Goal: Information Seeking & Learning: Learn about a topic

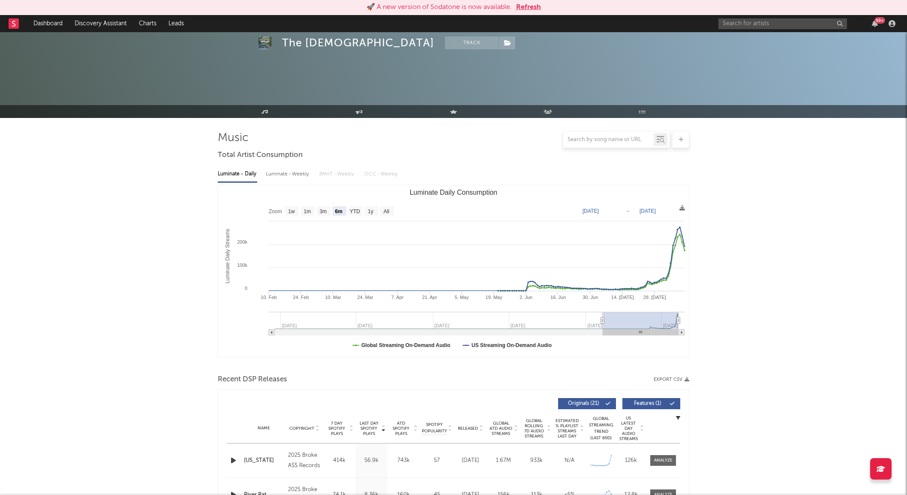
select select "6m"
select select "1w"
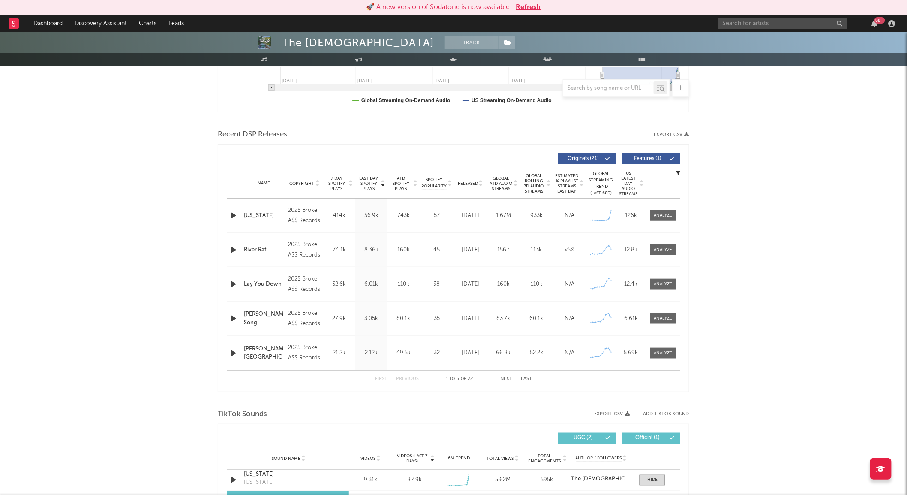
scroll to position [208, 0]
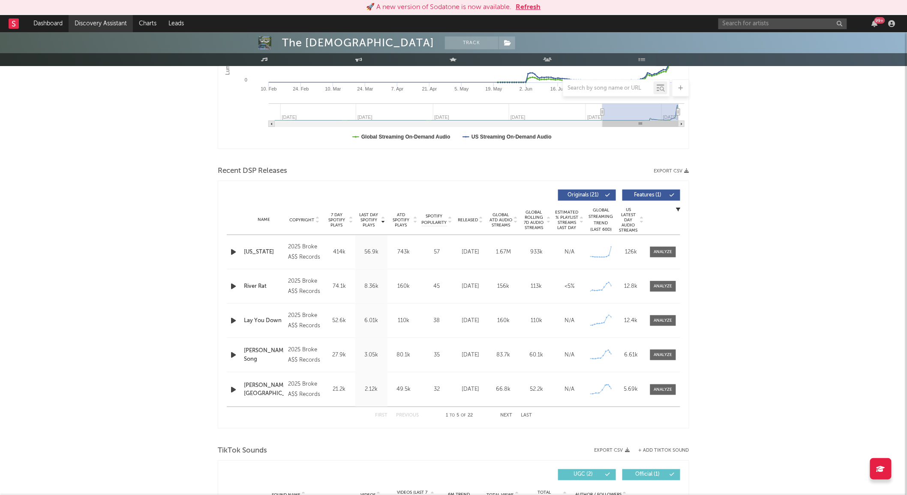
click at [117, 19] on link "Discovery Assistant" at bounding box center [101, 23] width 64 height 17
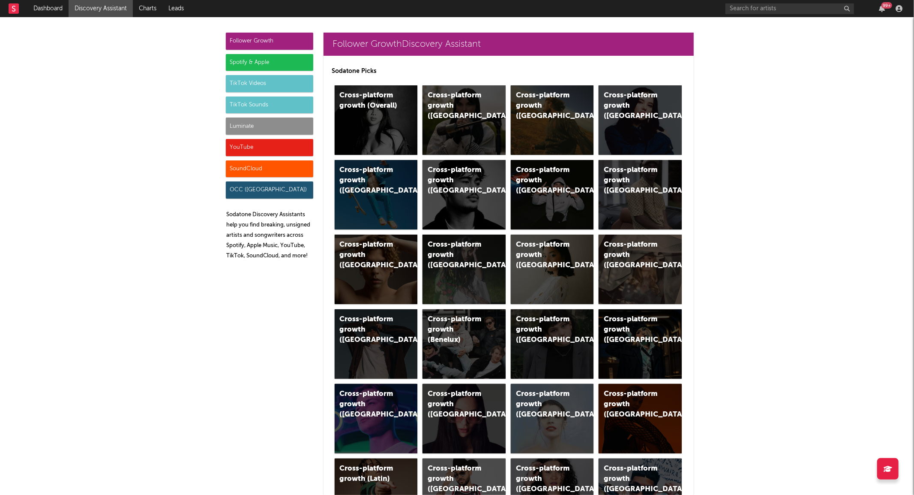
click at [241, 83] on div "TikTok Videos" at bounding box center [269, 83] width 87 height 17
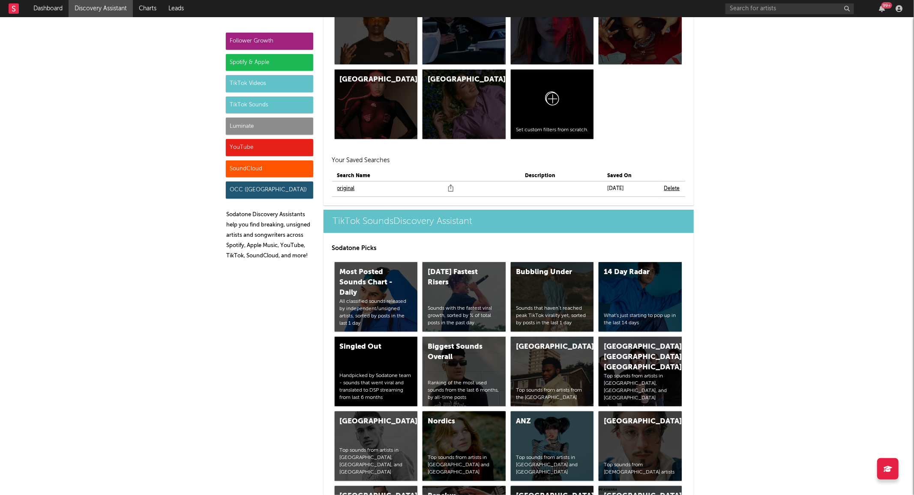
scroll to position [2766, 0]
click at [350, 190] on link "original" at bounding box center [346, 188] width 18 height 10
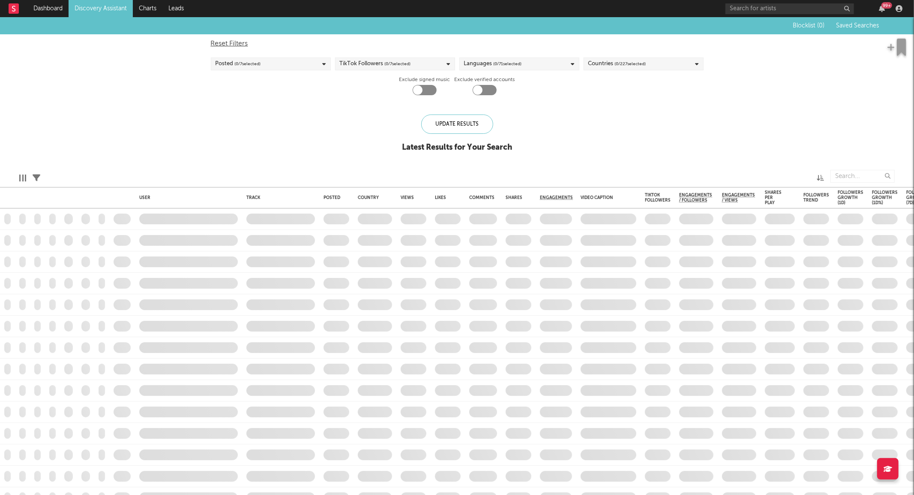
checkbox input "true"
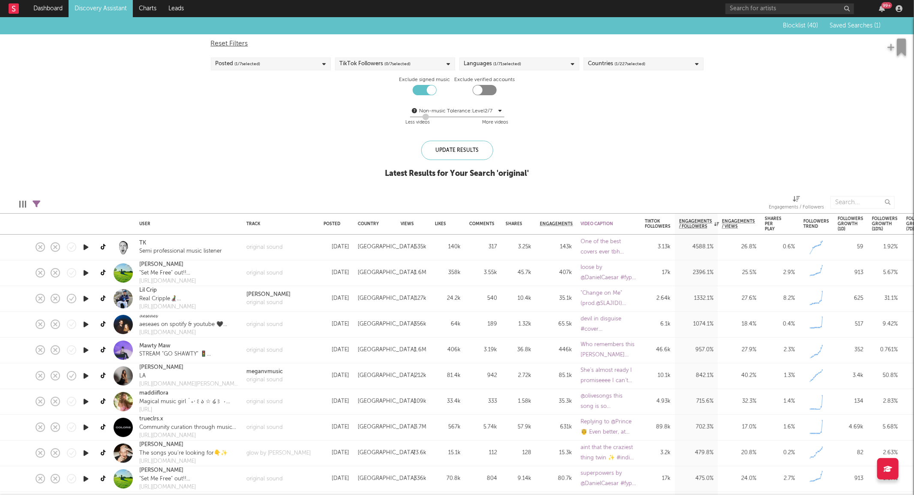
click at [275, 63] on div "Posted ( 1 / 7 selected)" at bounding box center [271, 63] width 120 height 13
click at [218, 92] on div at bounding box center [219, 91] width 7 height 7
click at [216, 92] on input "Last 3 Days" at bounding box center [216, 92] width 0 height 10
click at [438, 151] on div "Update Results" at bounding box center [457, 150] width 72 height 19
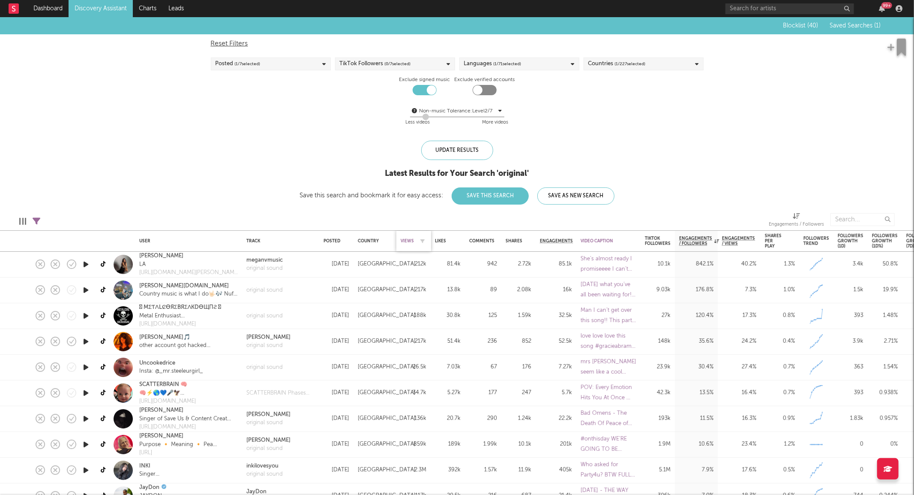
click at [408, 239] on div "Views" at bounding box center [407, 240] width 13 height 5
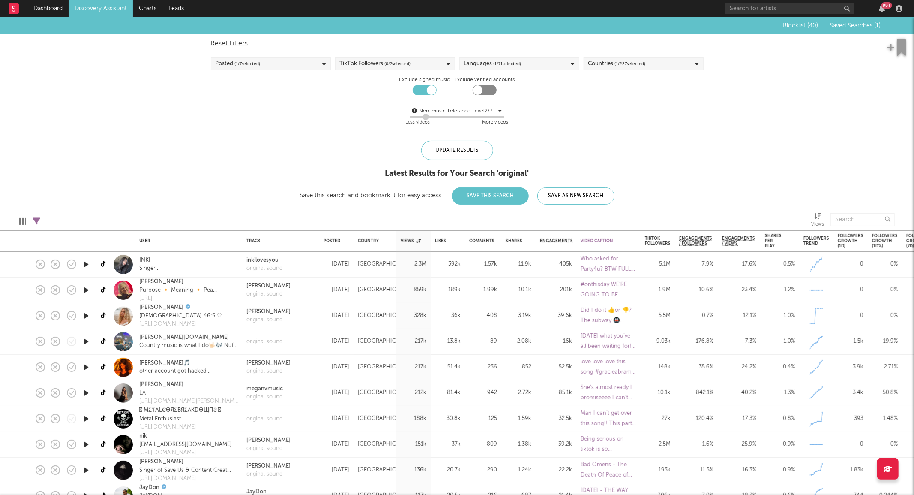
click at [87, 264] on icon "button" at bounding box center [85, 264] width 9 height 11
click at [87, 289] on icon "button" at bounding box center [85, 290] width 9 height 11
click at [82, 342] on icon "button" at bounding box center [85, 341] width 9 height 11
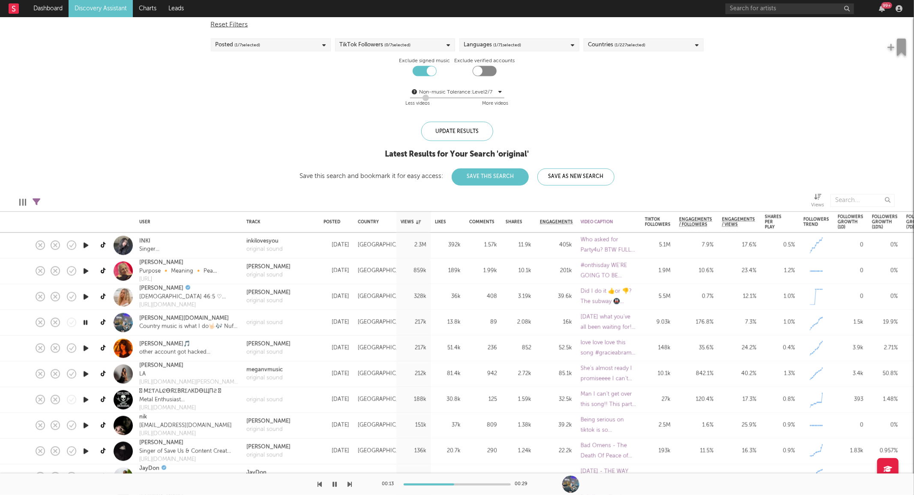
click at [247, 45] on span "( 1 / 7 selected)" at bounding box center [248, 45] width 26 height 10
click at [249, 136] on input "From to" at bounding box center [261, 136] width 34 height 13
type input "0"
type input "4"
click at [218, 72] on div at bounding box center [219, 72] width 7 height 7
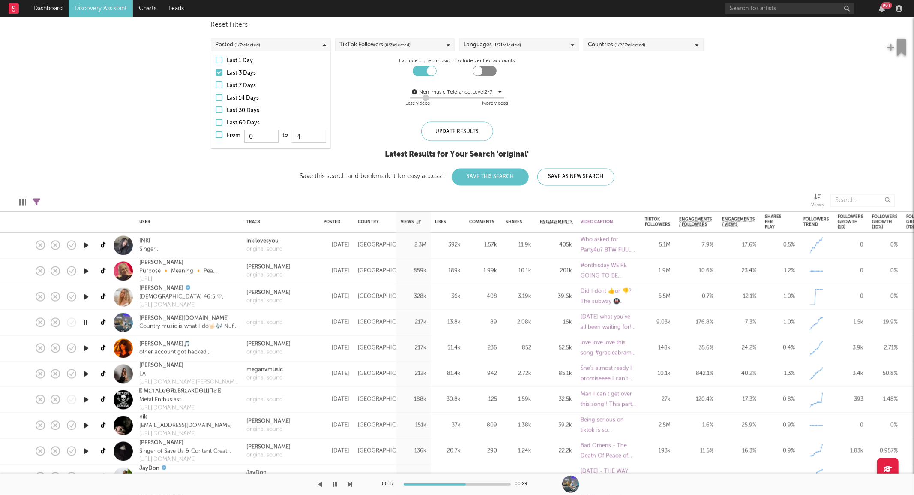
click at [216, 72] on input "Last 3 Days" at bounding box center [216, 73] width 0 height 10
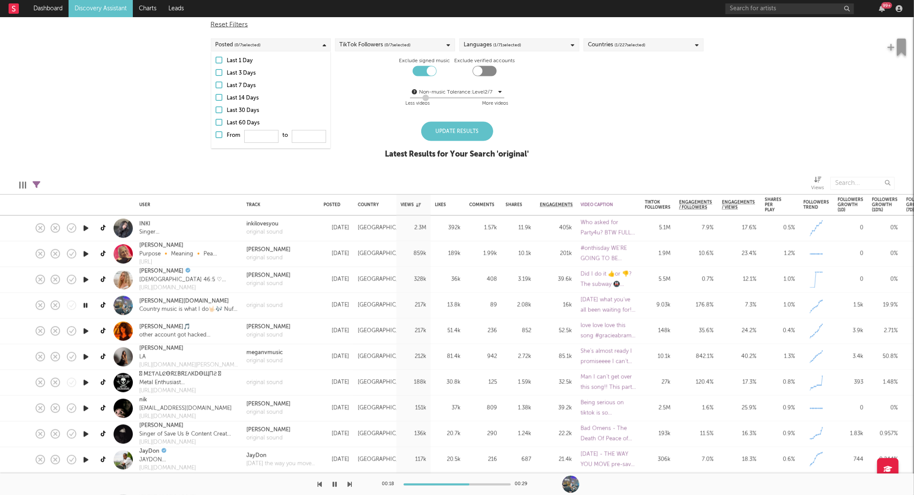
click at [444, 132] on div "Update Results" at bounding box center [457, 131] width 72 height 19
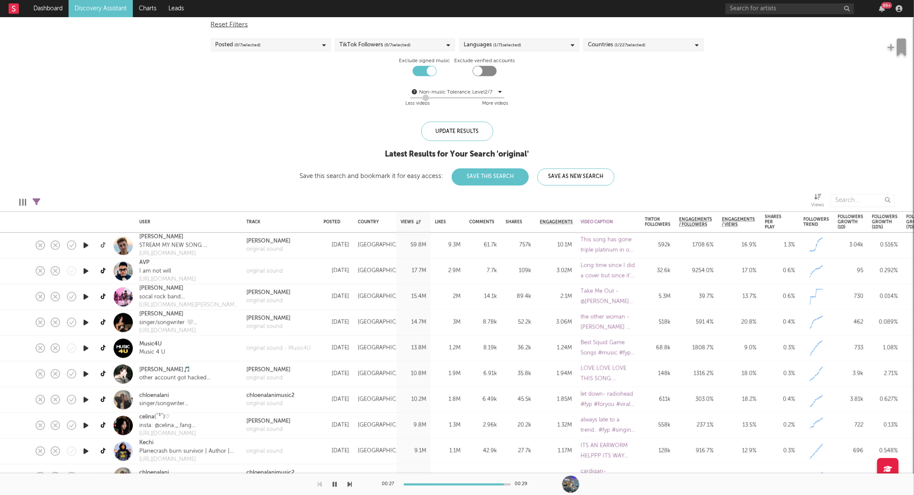
click at [102, 244] on icon at bounding box center [104, 245] width 6 height 6
click at [105, 271] on icon at bounding box center [104, 270] width 6 height 6
click at [308, 48] on div "Posted ( 0 / 7 selected)" at bounding box center [271, 45] width 120 height 13
click at [270, 137] on input "From to" at bounding box center [261, 136] width 34 height 13
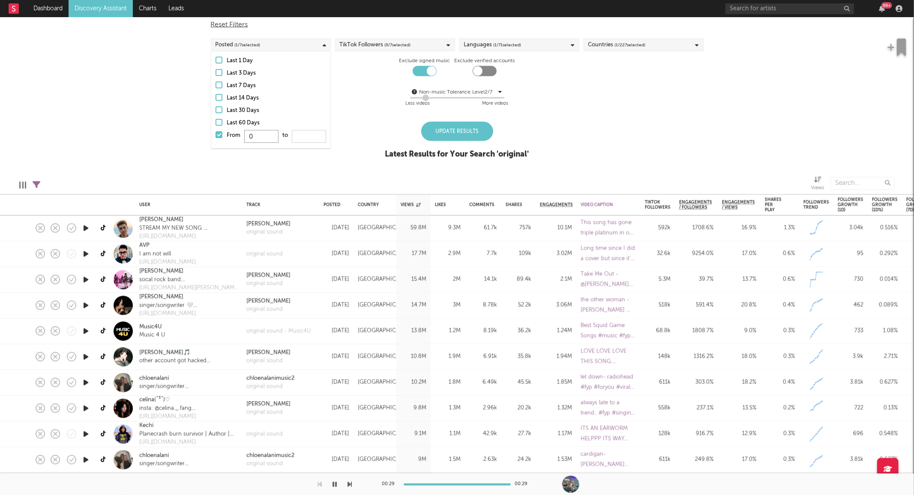
type input "0"
type input "3"
type input "4"
click at [482, 138] on div "Update Results" at bounding box center [457, 131] width 72 height 19
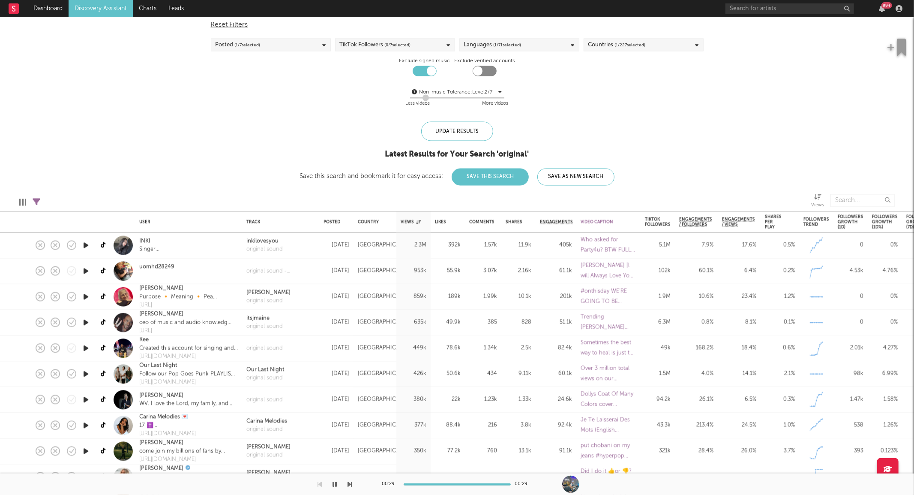
click at [82, 271] on icon "button" at bounding box center [85, 270] width 9 height 11
click at [82, 271] on icon "button" at bounding box center [85, 270] width 8 height 11
click at [82, 349] on icon "button" at bounding box center [85, 347] width 9 height 11
click at [87, 423] on icon "button" at bounding box center [85, 425] width 9 height 11
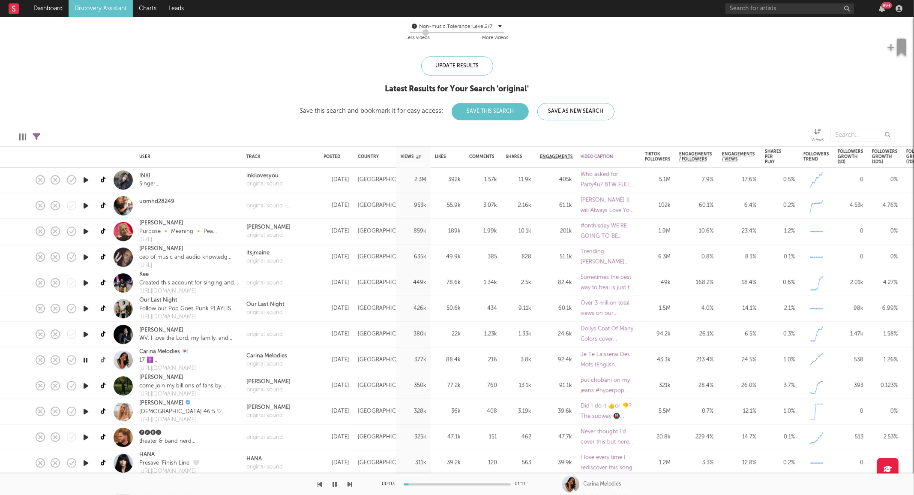
click at [101, 358] on icon at bounding box center [104, 360] width 6 height 6
click at [85, 438] on icon "button" at bounding box center [85, 437] width 9 height 11
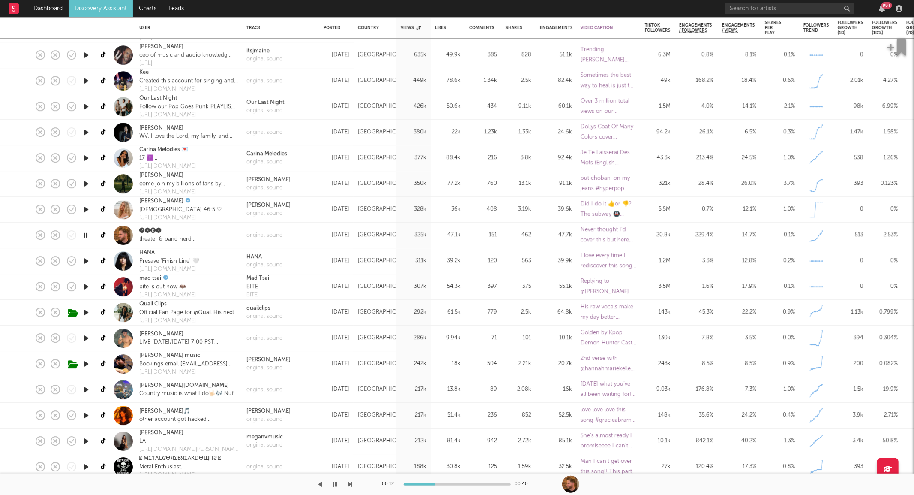
click at [88, 390] on icon "button" at bounding box center [85, 389] width 9 height 11
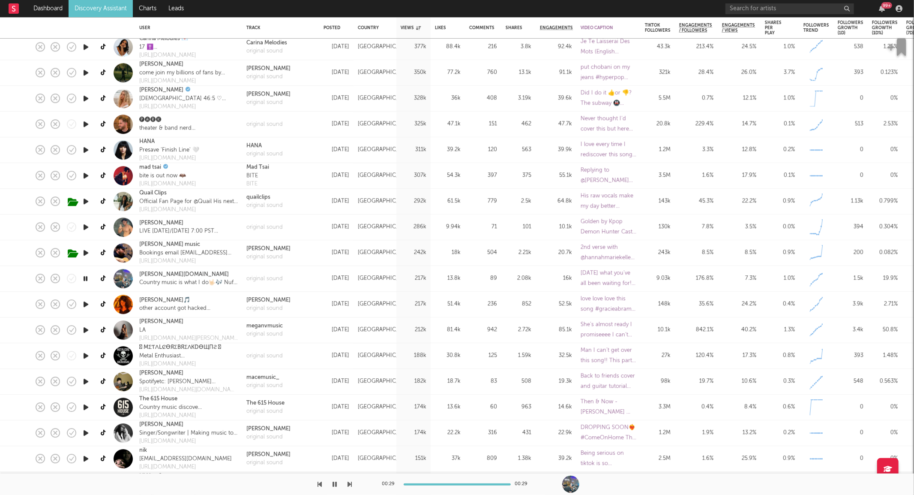
click at [107, 330] on link at bounding box center [104, 329] width 11 height 15
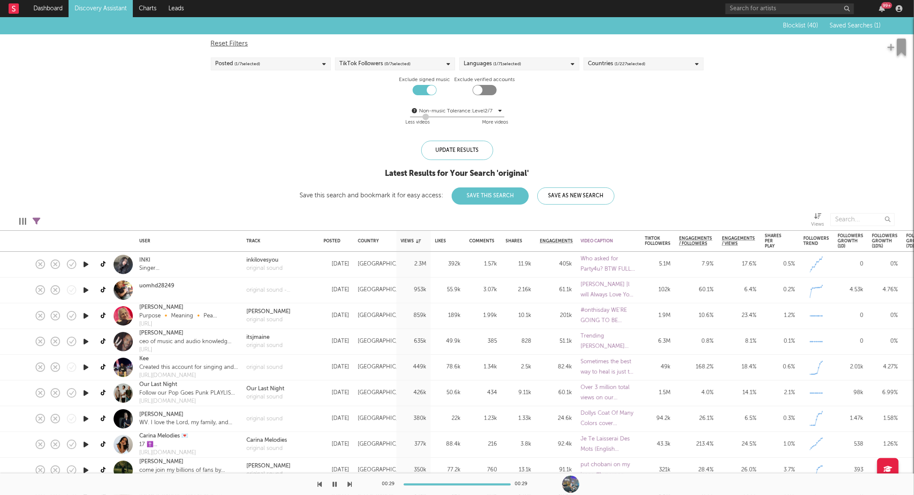
click at [91, 10] on link "Discovery Assistant" at bounding box center [101, 8] width 64 height 17
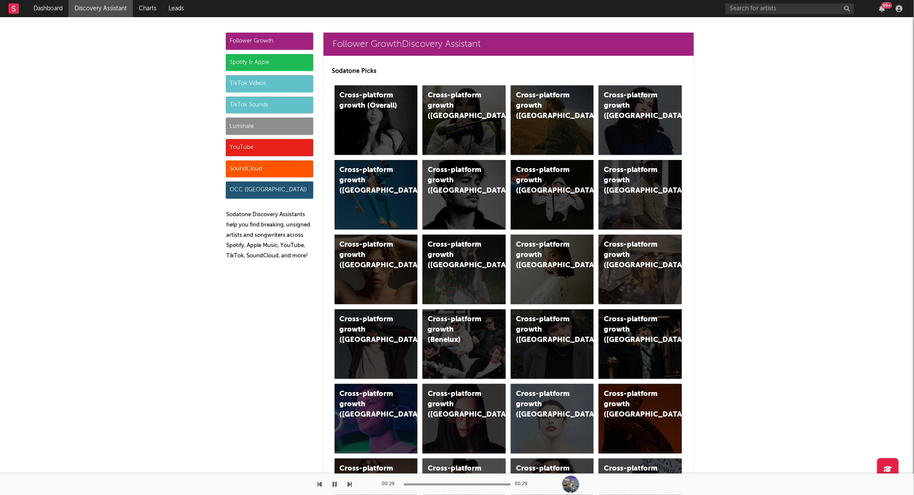
click at [242, 130] on div "Luminate" at bounding box center [269, 125] width 87 height 17
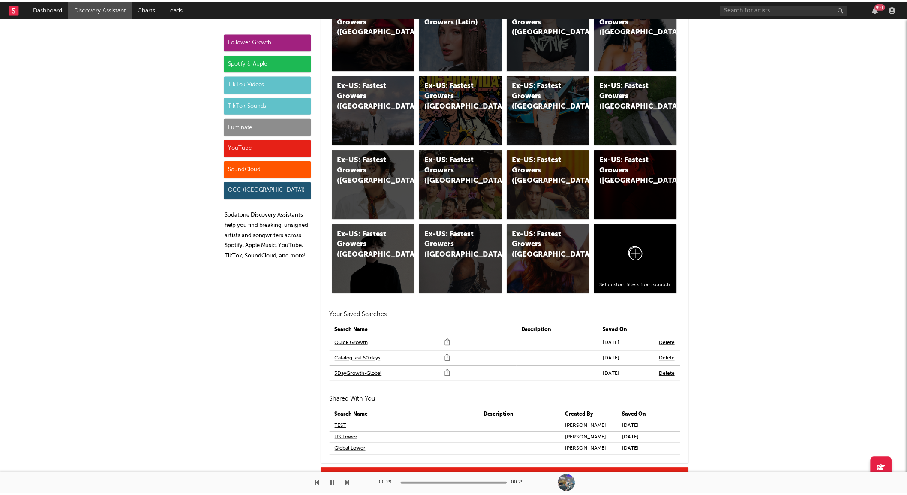
scroll to position [4587, 0]
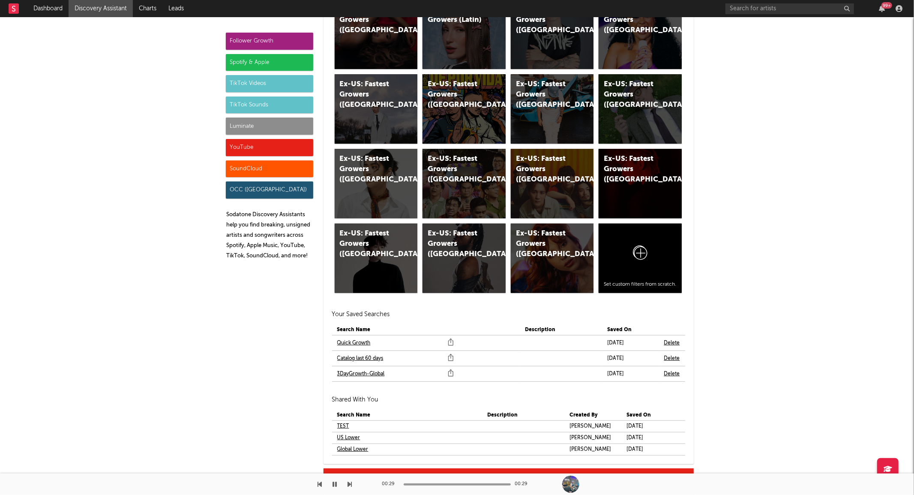
click at [363, 340] on link "Quick Growth" at bounding box center [353, 343] width 33 height 10
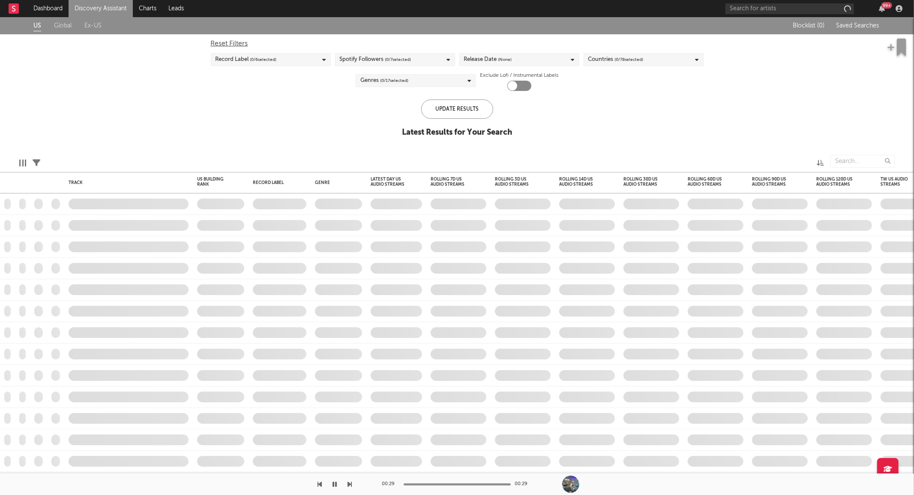
checkbox input "true"
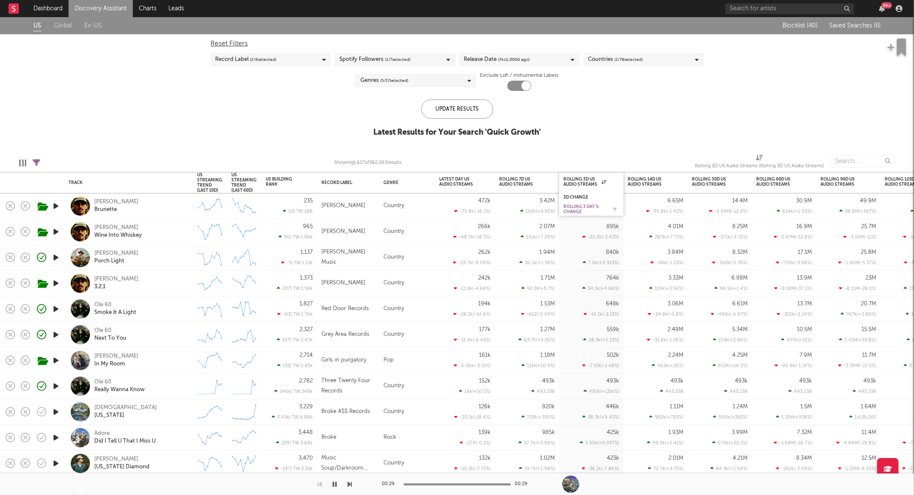
click at [590, 206] on div "Rolling 3 Day % Change" at bounding box center [585, 209] width 43 height 10
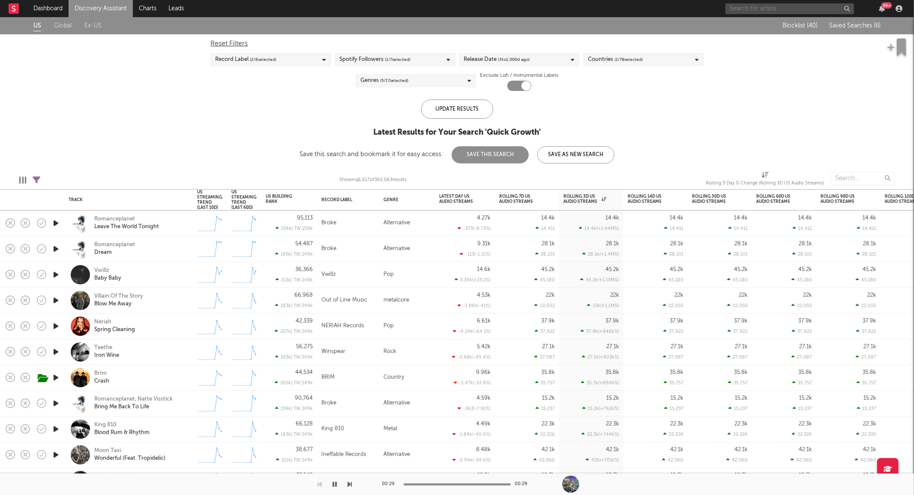
click at [742, 9] on input "text" at bounding box center [790, 8] width 129 height 11
click at [752, 6] on input "joshua slone" at bounding box center [790, 8] width 129 height 11
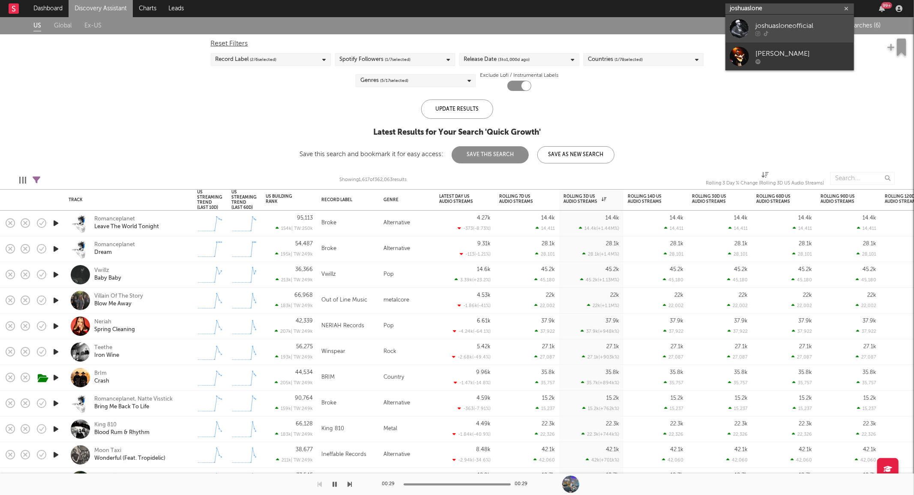
type input "joshuaslone"
click at [796, 28] on div "joshuasloneofficial" at bounding box center [803, 26] width 94 height 10
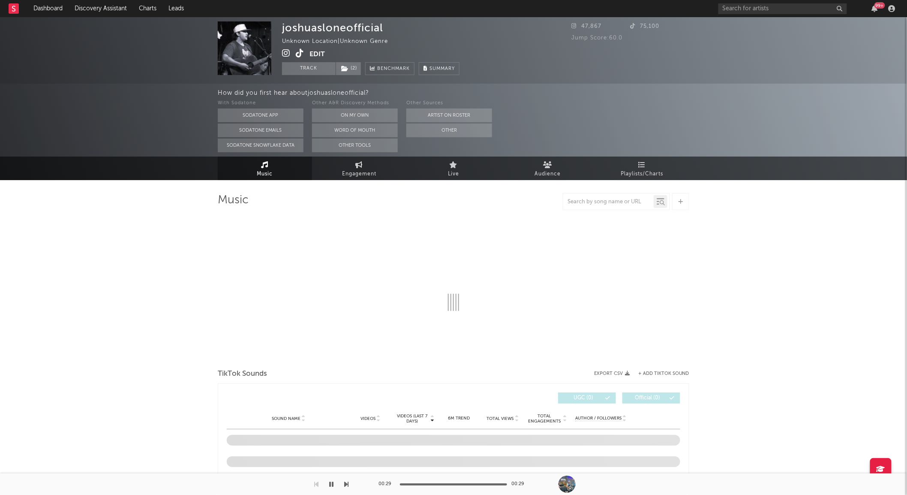
select select "1w"
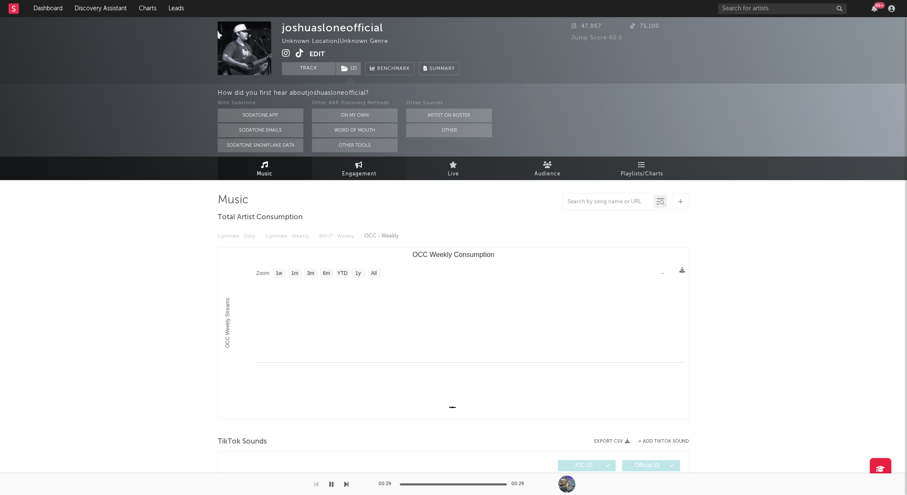
click at [370, 165] on link "Engagement" at bounding box center [359, 168] width 94 height 24
select select "1w"
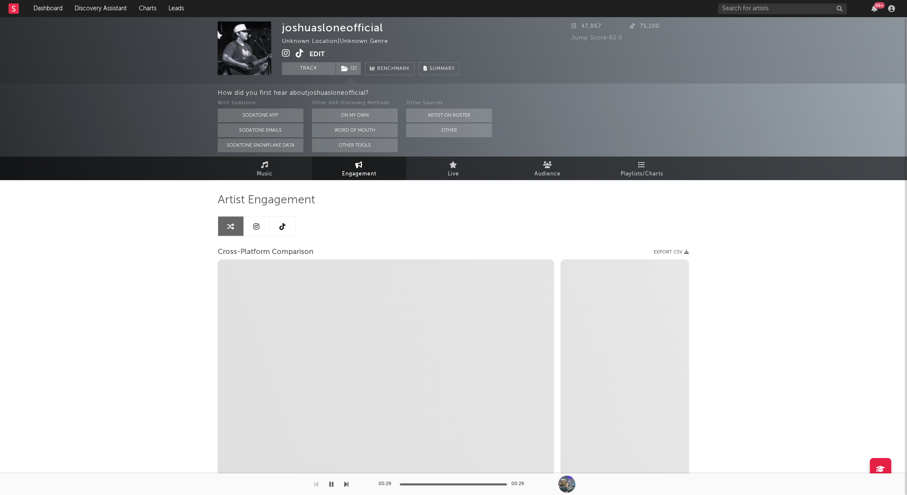
select select "1m"
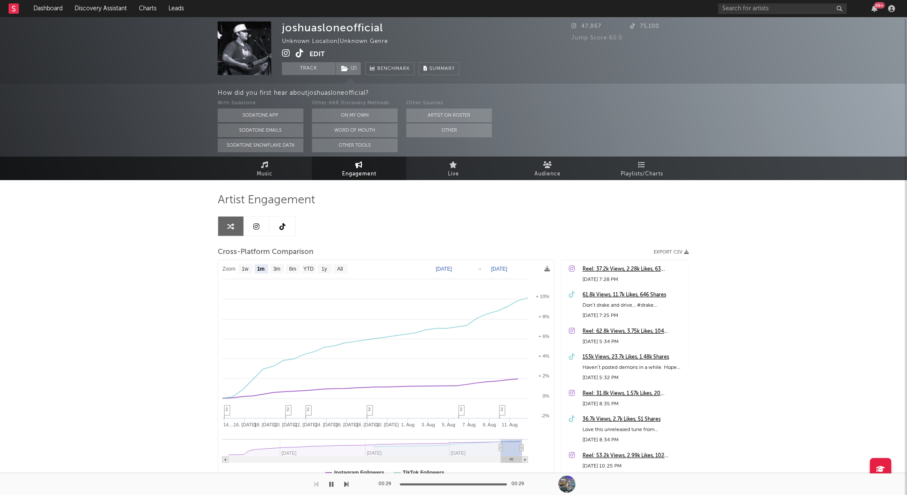
click at [283, 228] on icon at bounding box center [282, 226] width 6 height 7
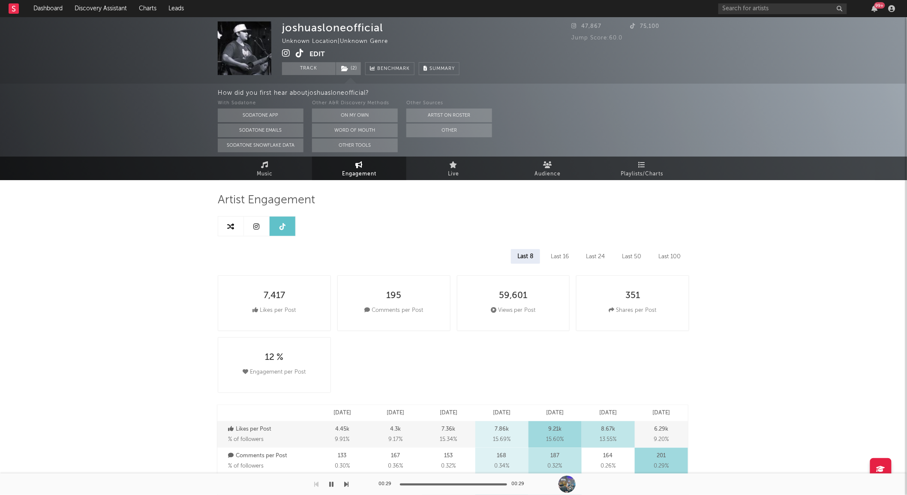
select select "6m"
click at [257, 230] on link at bounding box center [257, 225] width 26 height 19
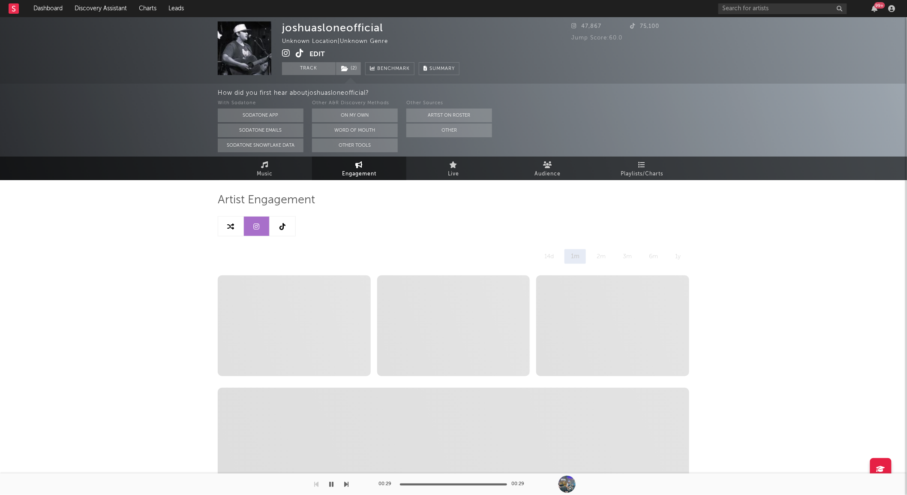
select select "6m"
click at [230, 227] on icon at bounding box center [231, 226] width 7 height 7
select select "1m"
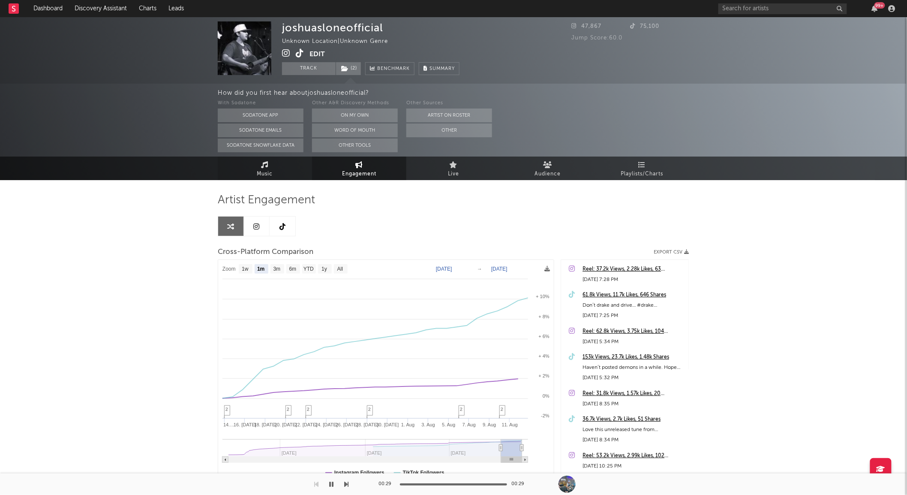
click at [272, 169] on span "Music" at bounding box center [265, 174] width 16 height 10
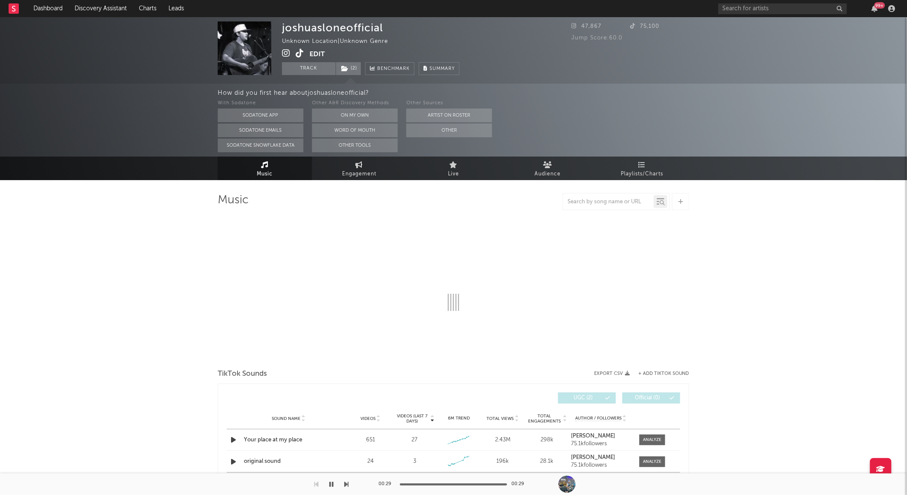
select select "1w"
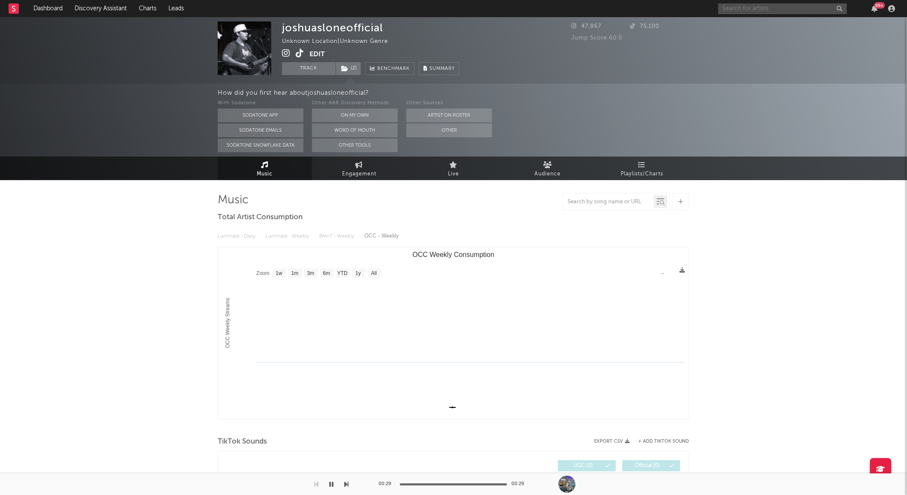
click at [741, 10] on input "text" at bounding box center [782, 8] width 129 height 11
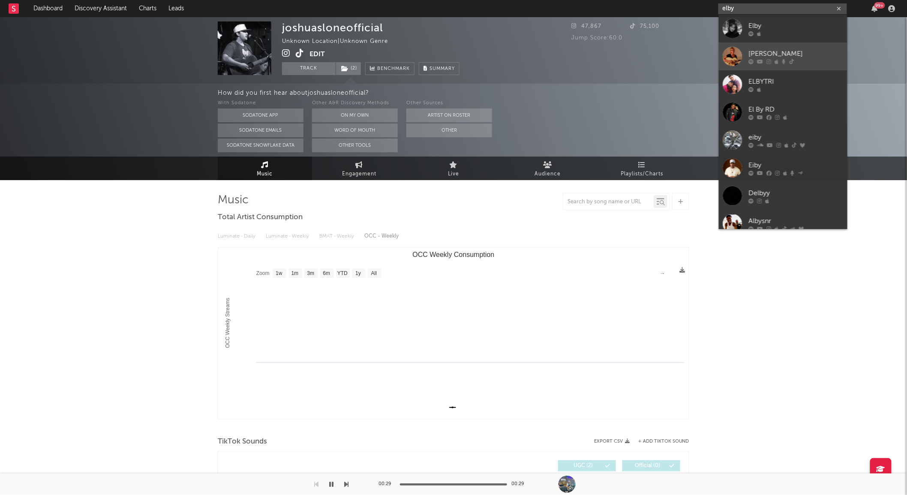
type input "elby"
click at [734, 56] on div at bounding box center [732, 56] width 19 height 19
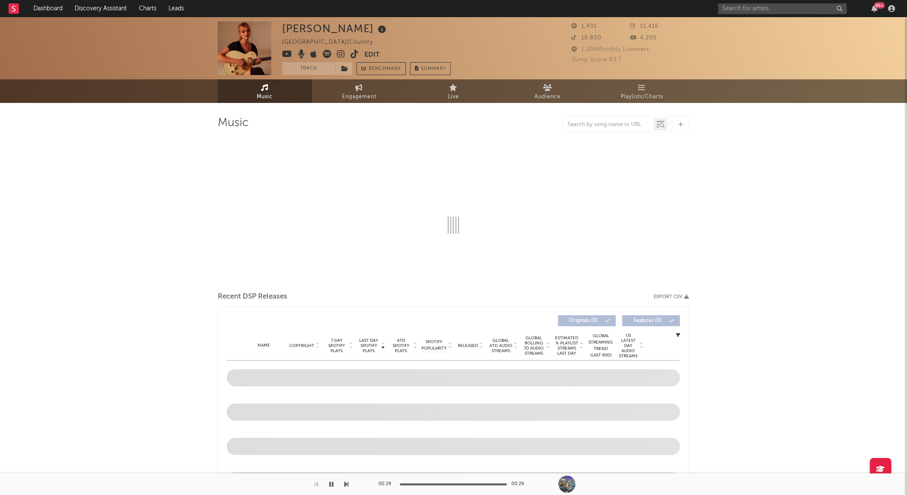
select select "6m"
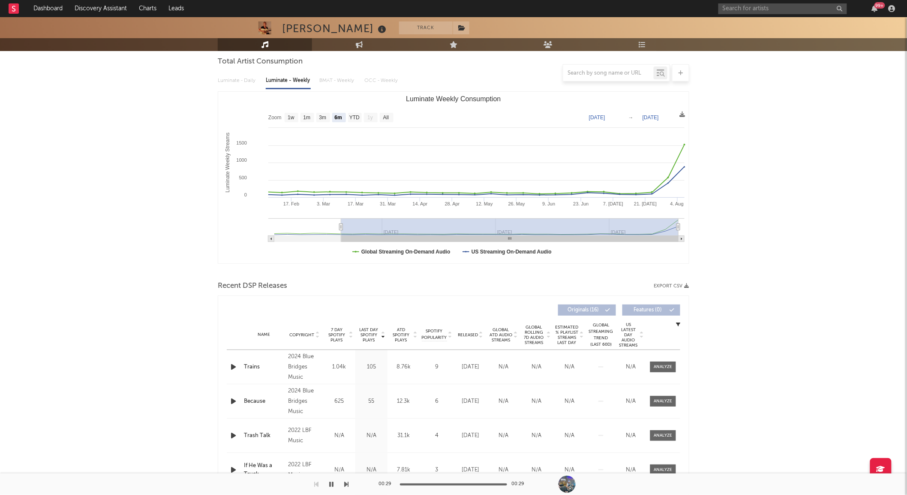
scroll to position [79, 0]
click at [374, 335] on span "Last Day Spotify Plays" at bounding box center [368, 334] width 23 height 15
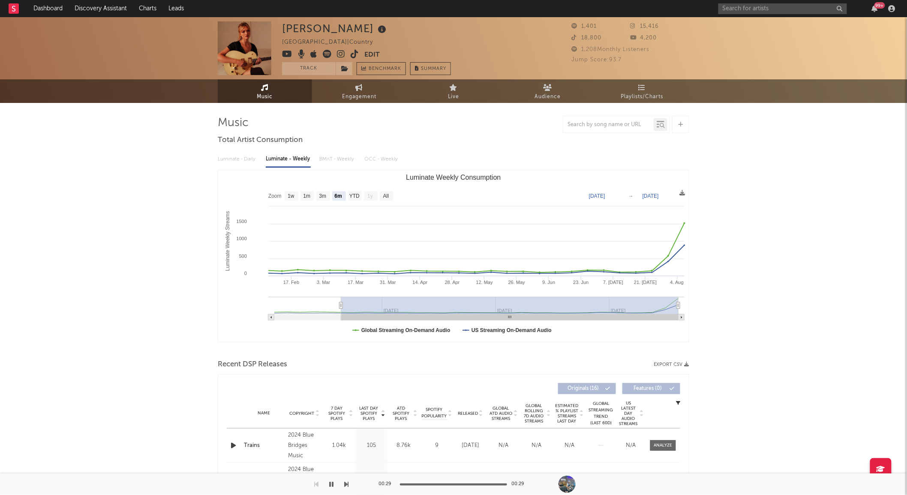
click at [354, 53] on icon at bounding box center [355, 54] width 8 height 9
click at [731, 6] on input "text" at bounding box center [782, 8] width 129 height 11
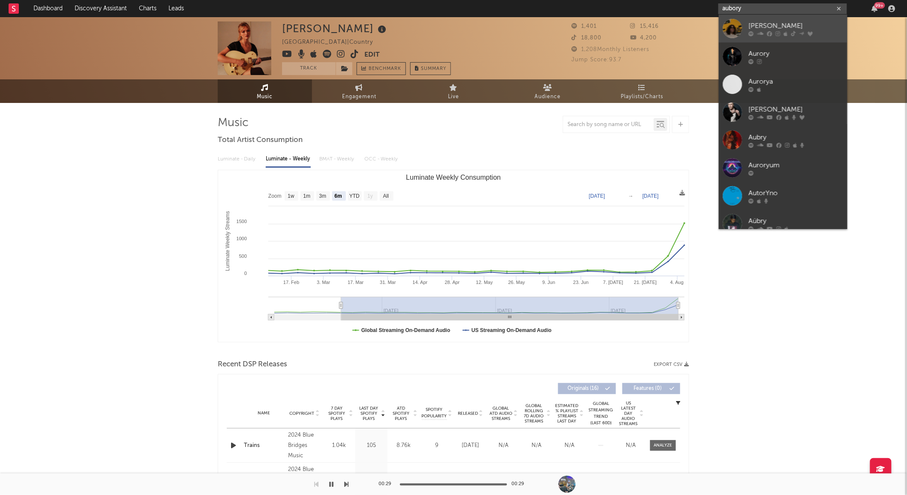
type input "aubory"
click at [736, 30] on div at bounding box center [732, 28] width 19 height 19
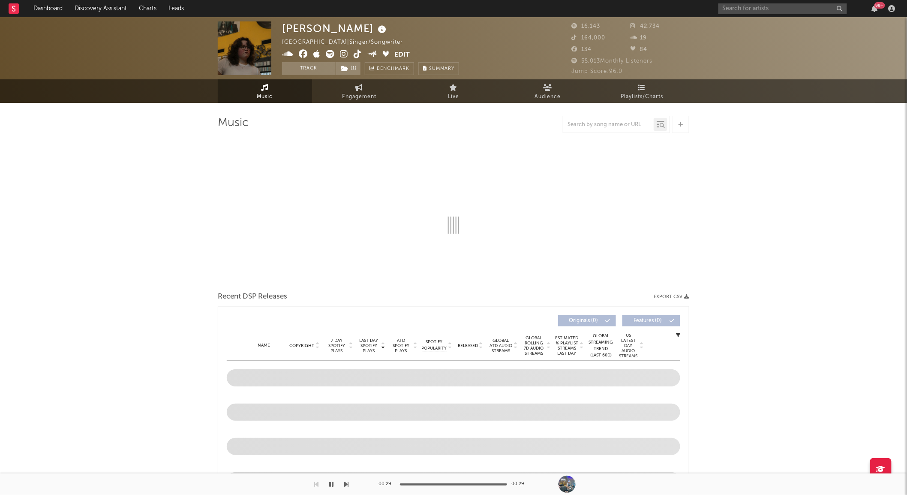
select select "6m"
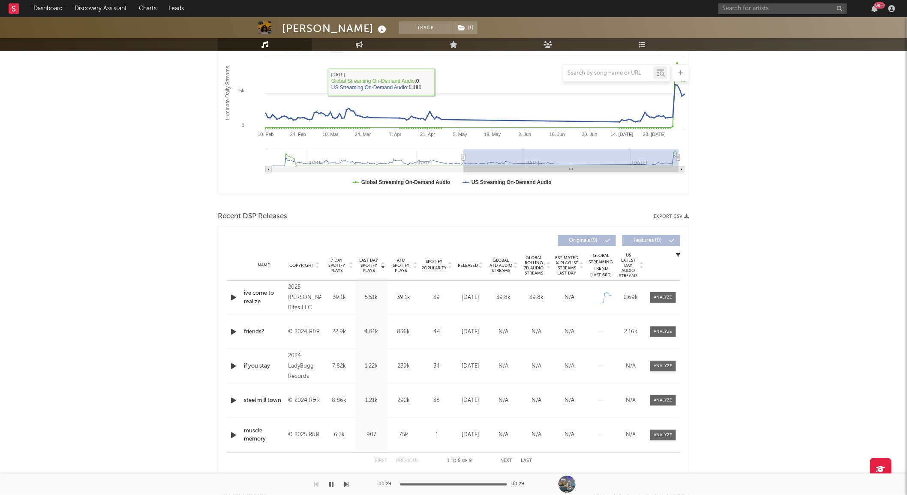
scroll to position [148, 0]
click at [475, 263] on span "Released" at bounding box center [468, 264] width 20 height 5
click at [653, 293] on span at bounding box center [663, 296] width 26 height 11
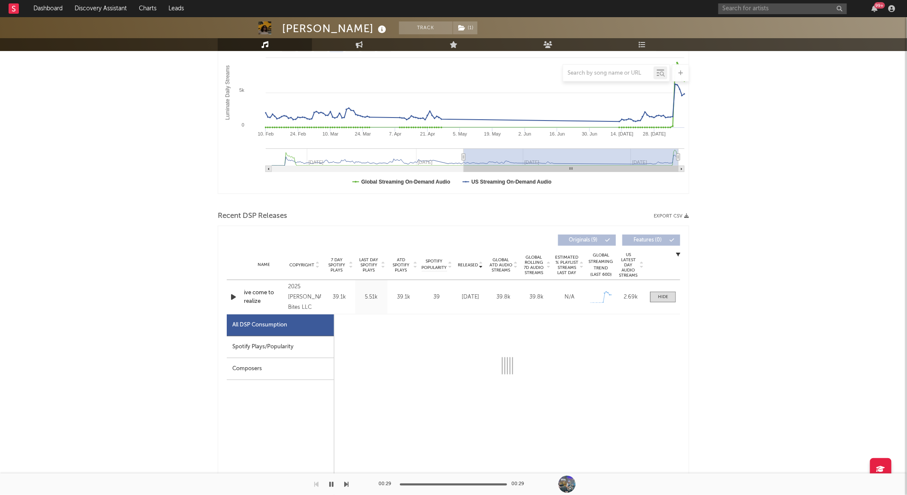
select select "1w"
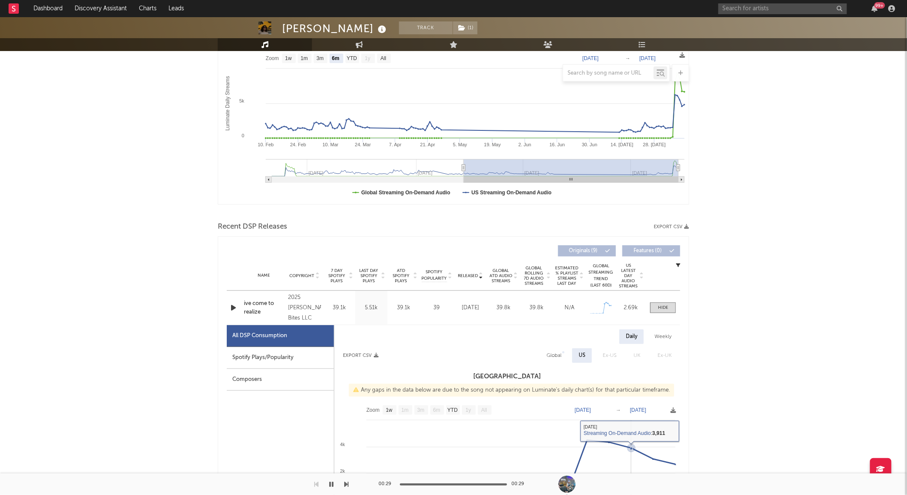
scroll to position [0, 0]
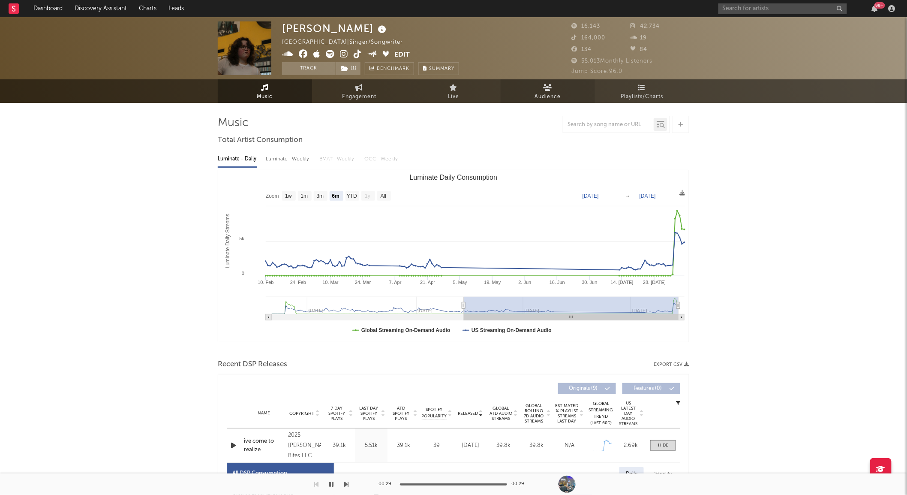
click at [538, 100] on span "Audience" at bounding box center [548, 97] width 26 height 10
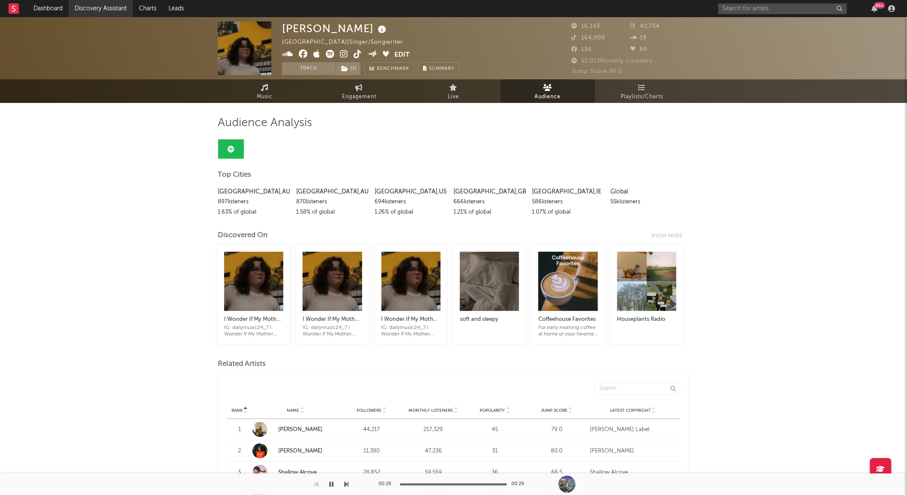
click at [125, 7] on link "Discovery Assistant" at bounding box center [101, 8] width 64 height 17
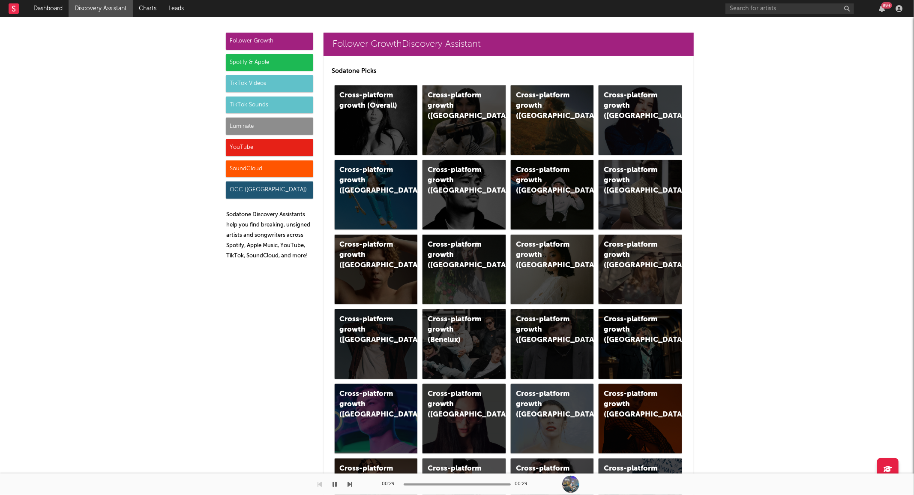
click at [240, 125] on div "Luminate" at bounding box center [269, 125] width 87 height 17
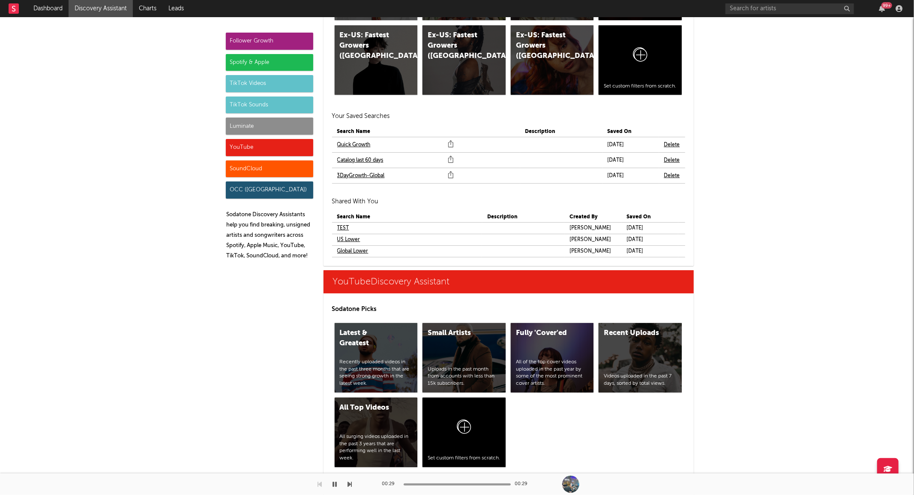
scroll to position [4785, 0]
click at [352, 142] on link "Quick Growth" at bounding box center [353, 144] width 33 height 10
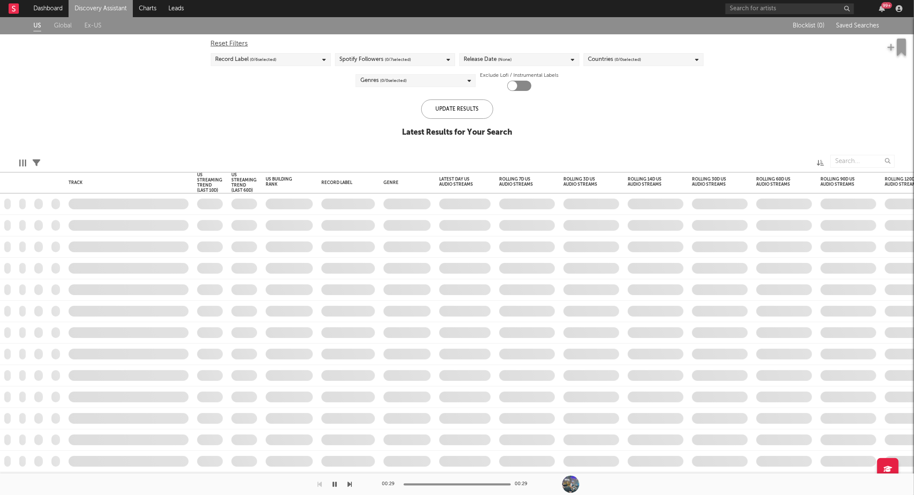
checkbox input "true"
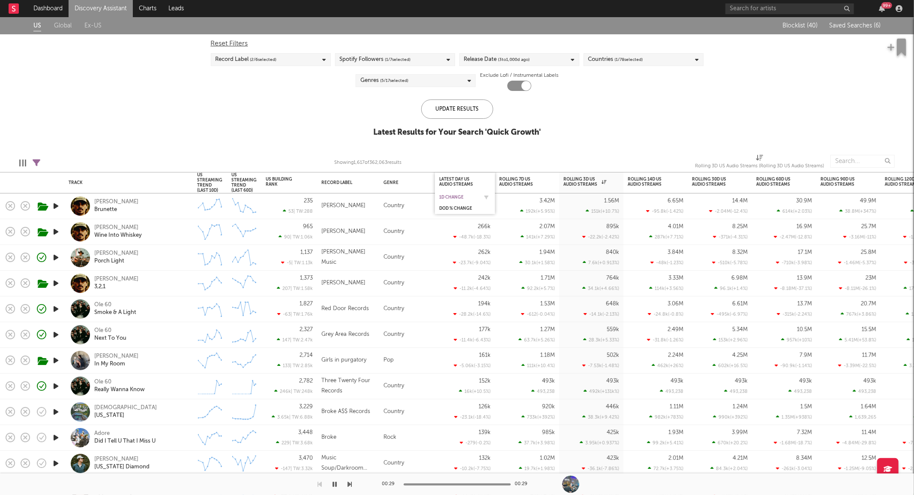
click at [462, 196] on div "1D Change" at bounding box center [458, 197] width 39 height 5
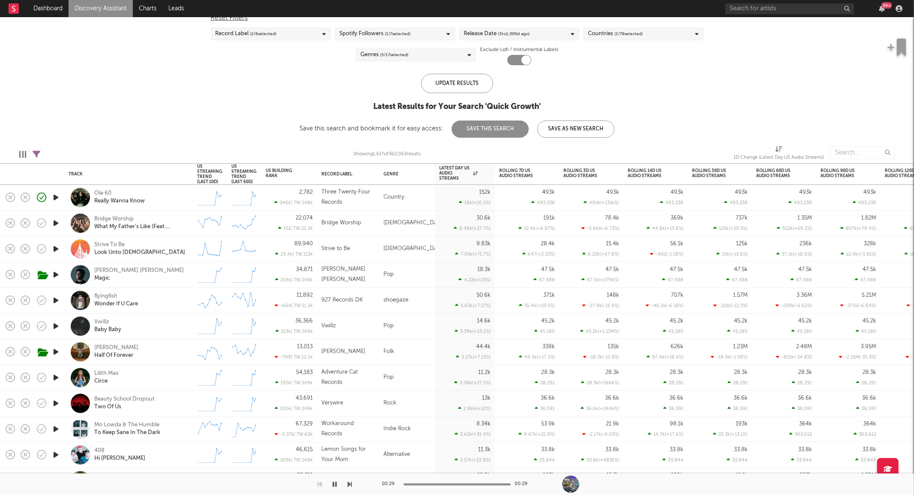
click at [172, 354] on div "Henrik Half Of Forever" at bounding box center [140, 351] width 92 height 15
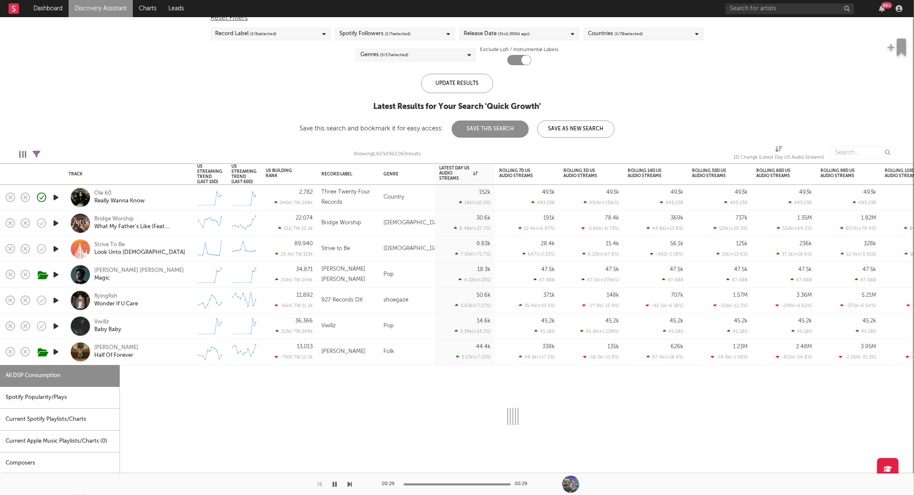
select select "6m"
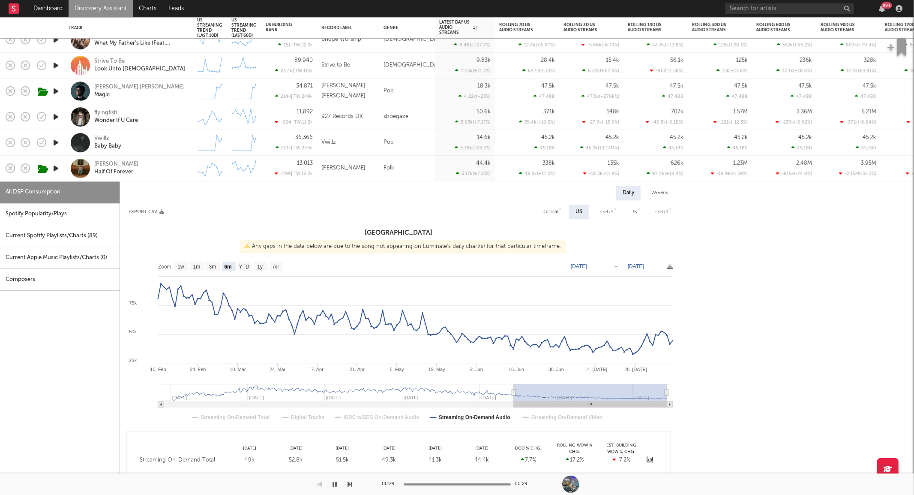
click at [165, 178] on div "Henrik Half Of Forever" at bounding box center [129, 168] width 120 height 25
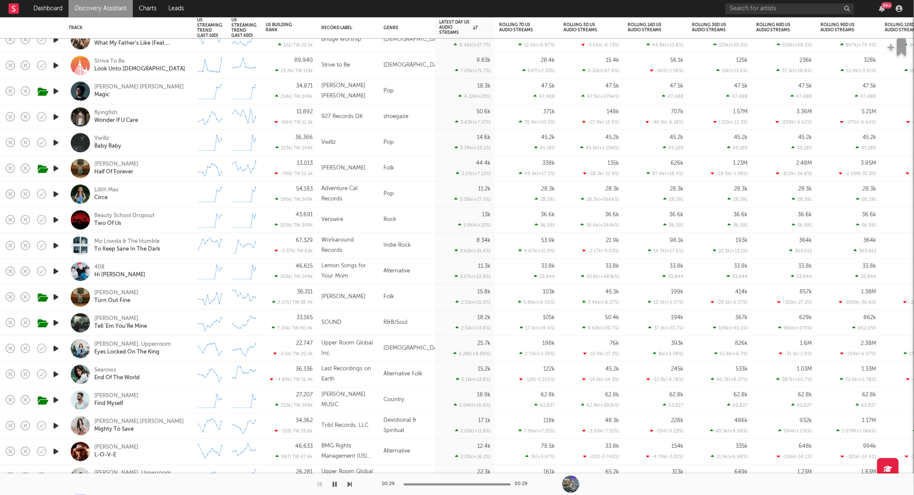
click at [161, 150] on div "Vwillz Baby Baby" at bounding box center [140, 142] width 92 height 15
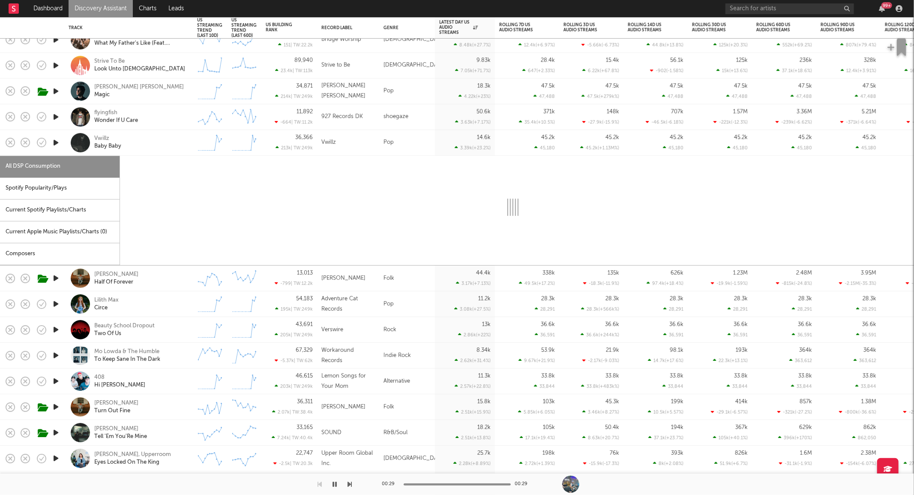
select select "1w"
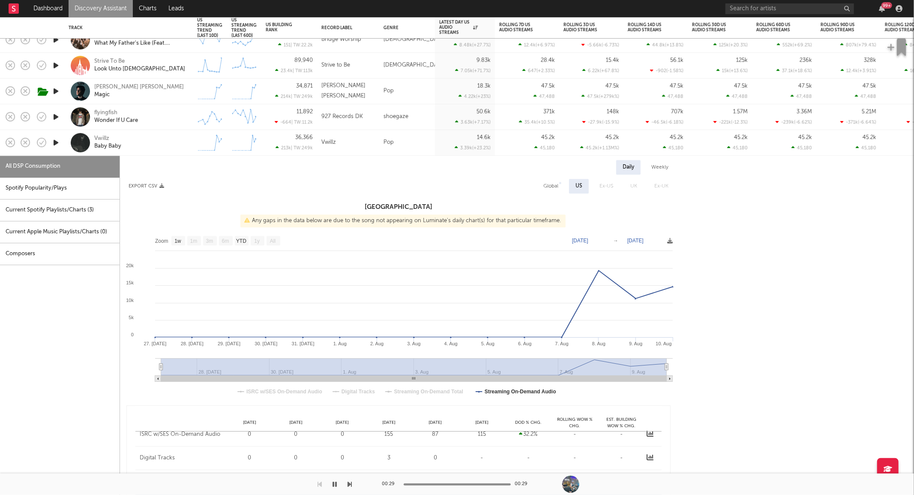
click at [161, 150] on div "Vwillz Baby Baby" at bounding box center [140, 142] width 92 height 15
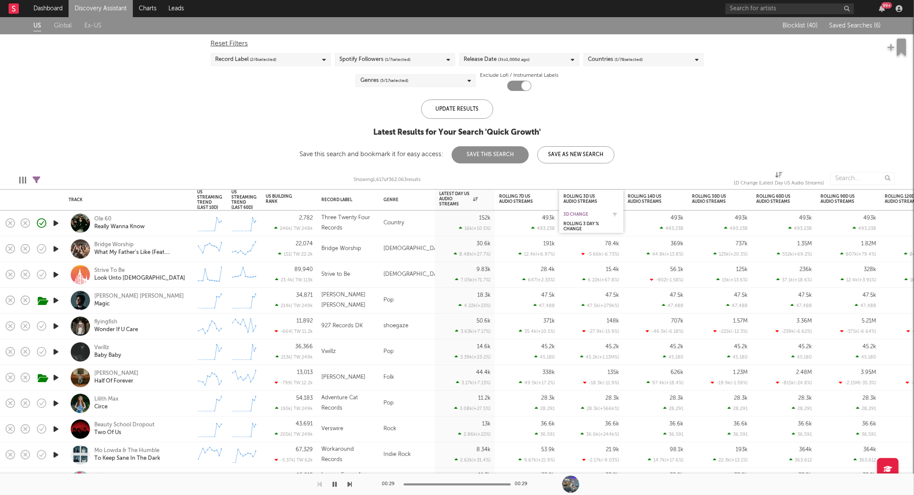
click at [587, 216] on div "3D Change" at bounding box center [585, 214] width 43 height 5
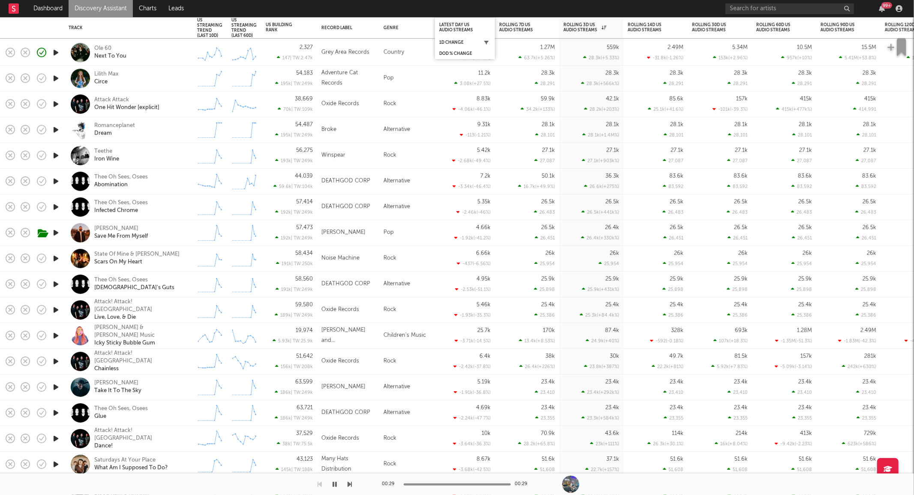
click at [485, 42] on icon "button" at bounding box center [486, 42] width 4 height 4
click at [485, 39] on button "button" at bounding box center [486, 42] width 9 height 9
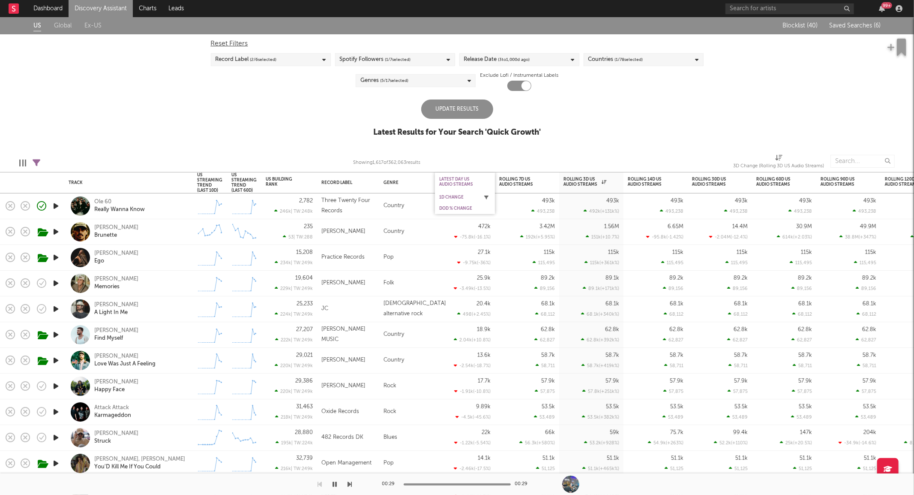
click at [486, 195] on icon "button" at bounding box center [486, 197] width 4 height 4
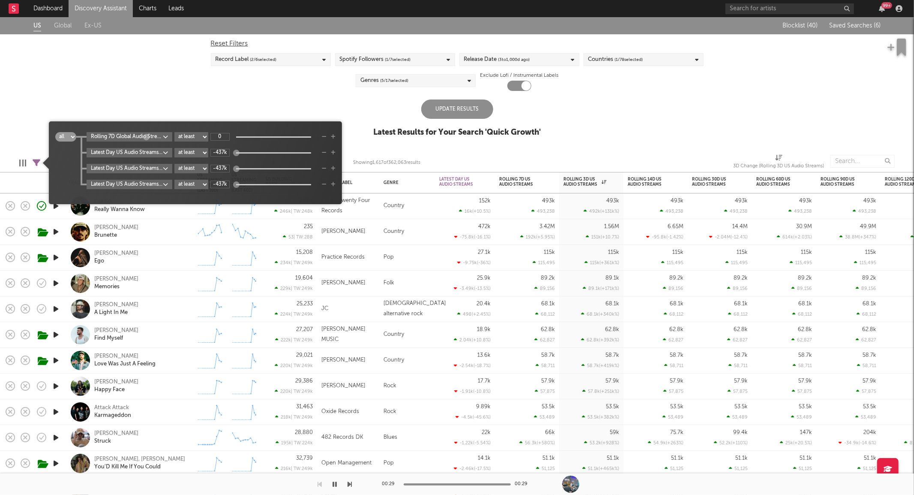
click at [323, 150] on icon "button" at bounding box center [324, 152] width 5 height 5
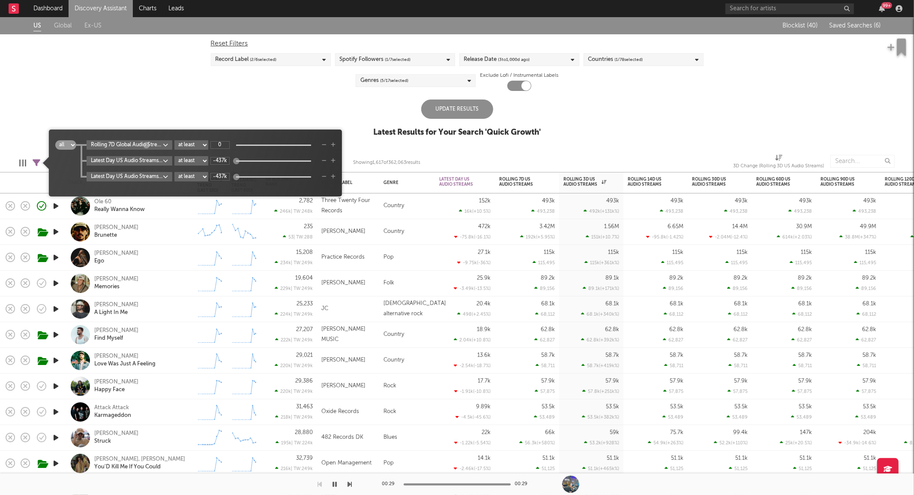
click at [323, 159] on icon "button" at bounding box center [324, 160] width 5 height 5
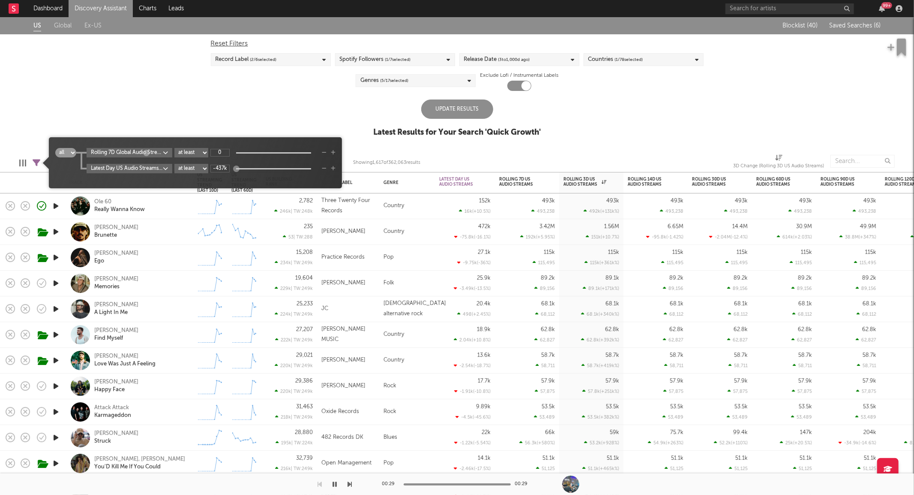
type input "0"
click at [451, 113] on div "Update Results" at bounding box center [457, 108] width 72 height 19
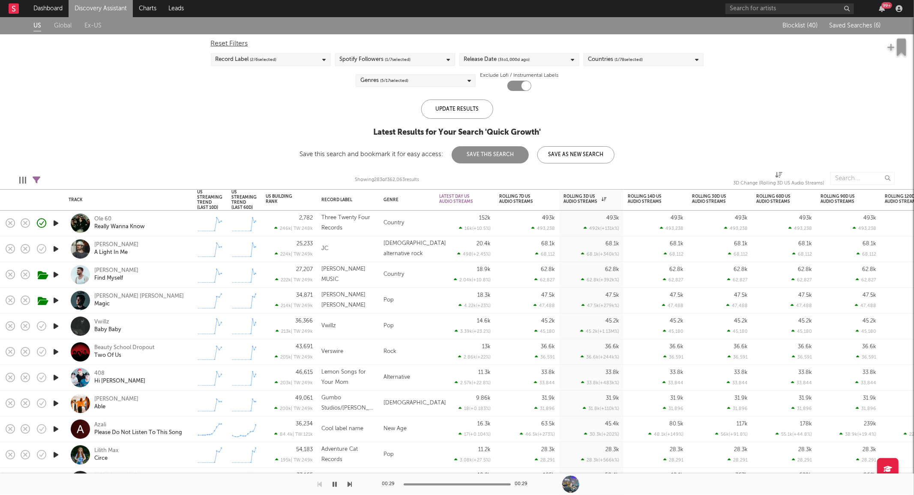
click at [439, 83] on div "Genres ( 5 / 17 selected)" at bounding box center [416, 80] width 120 height 13
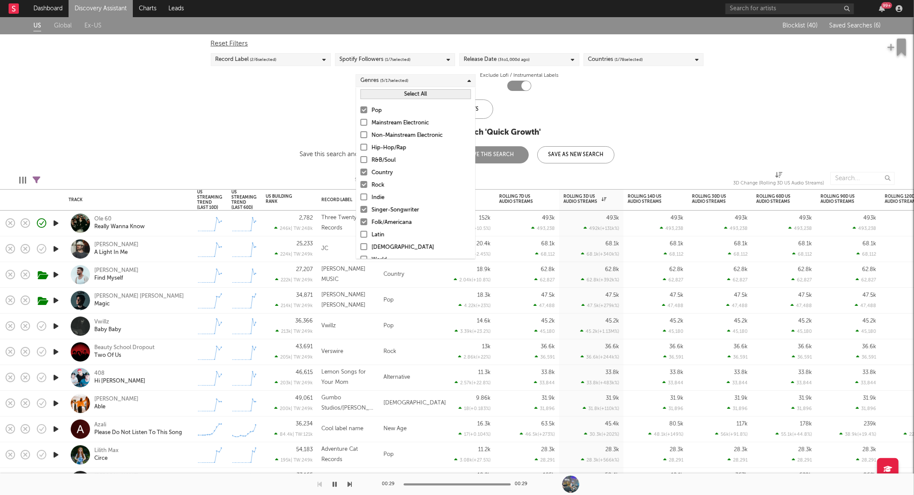
click at [374, 112] on div "Pop" at bounding box center [421, 110] width 99 height 10
click at [360, 112] on input "Pop" at bounding box center [360, 110] width 0 height 10
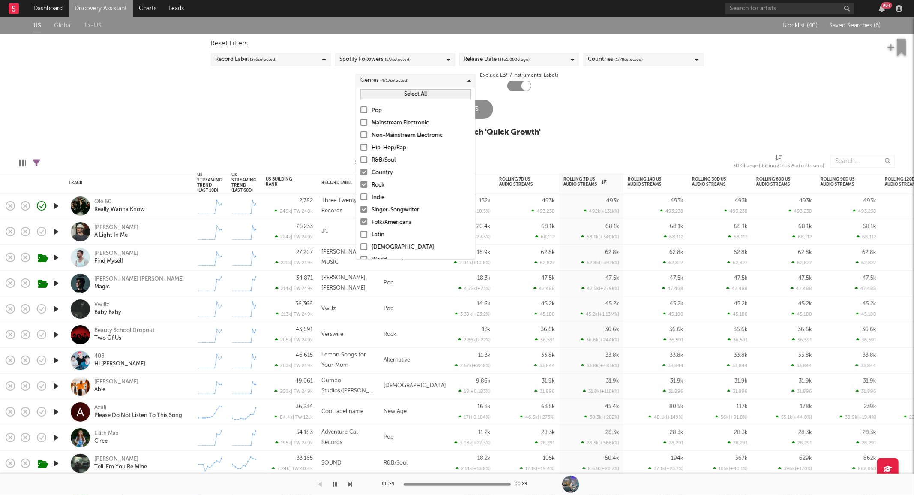
click at [373, 178] on div "Pop Mainstream Electronic Non-Mainstream Electronic Hip-Hop/Rap R&B/Soul Countr…" at bounding box center [415, 210] width 119 height 218
click at [375, 183] on div "Rock" at bounding box center [421, 185] width 99 height 10
click at [360, 183] on input "Rock" at bounding box center [360, 185] width 0 height 10
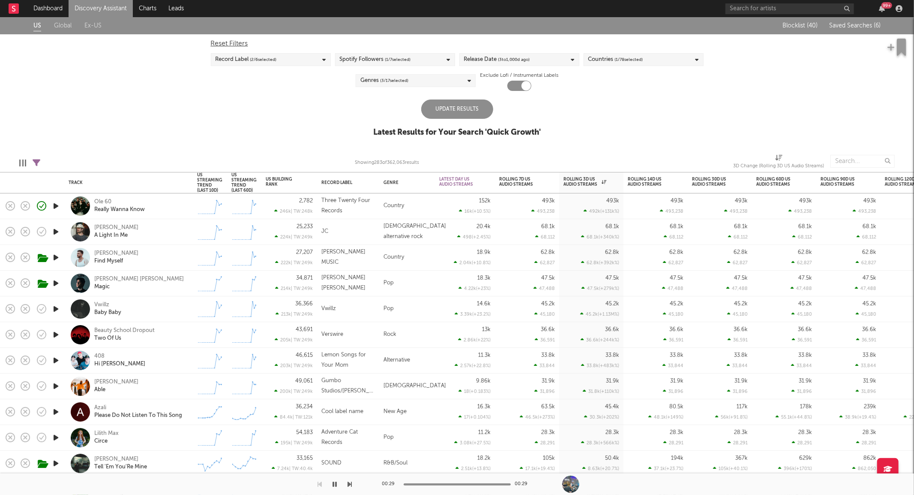
click at [490, 110] on div "Update Results" at bounding box center [457, 108] width 72 height 19
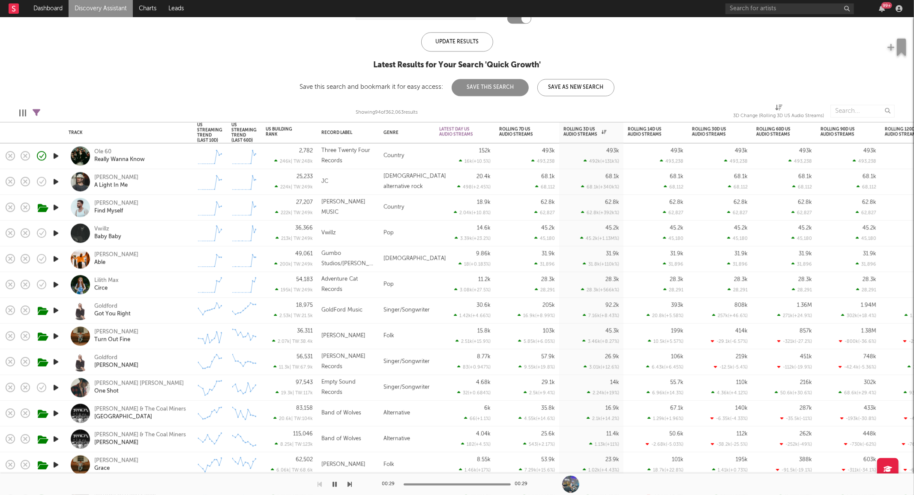
click at [153, 306] on div "Goldford Got You Right" at bounding box center [140, 310] width 92 height 15
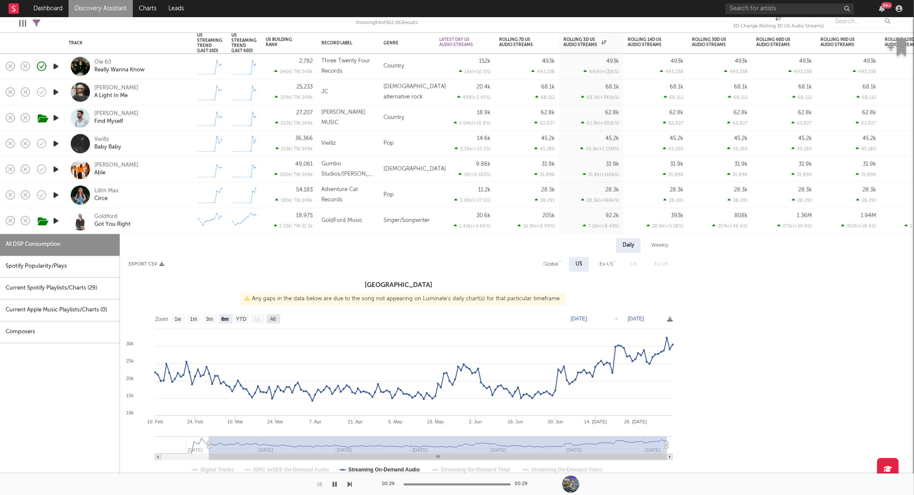
click at [273, 318] on text "All" at bounding box center [273, 319] width 6 height 6
select select "All"
type input "[DATE]"
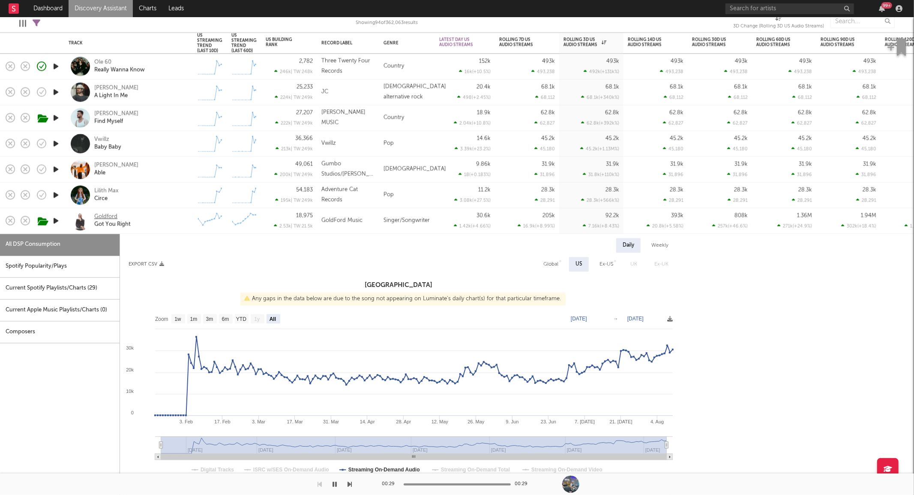
click at [113, 216] on div "Goldford" at bounding box center [105, 217] width 23 height 8
click at [173, 213] on div "Goldford Got You Right" at bounding box center [140, 220] width 92 height 15
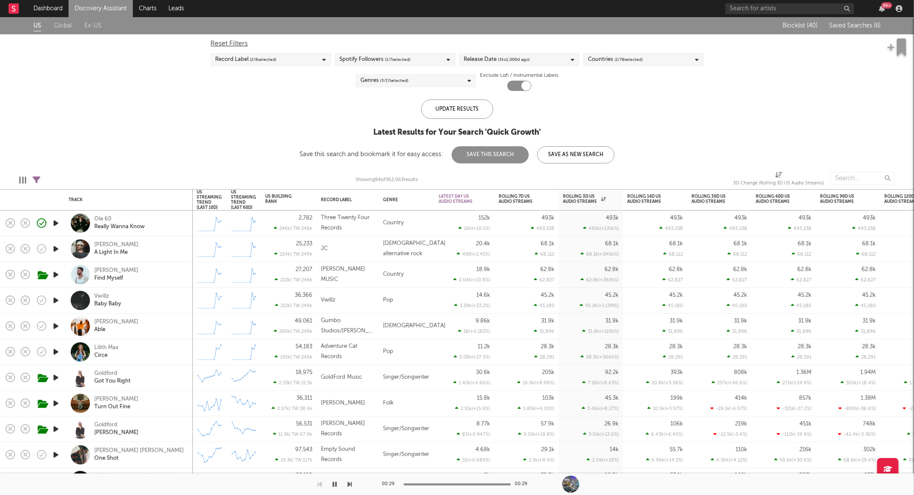
click at [115, 10] on link "Discovery Assistant" at bounding box center [101, 8] width 64 height 17
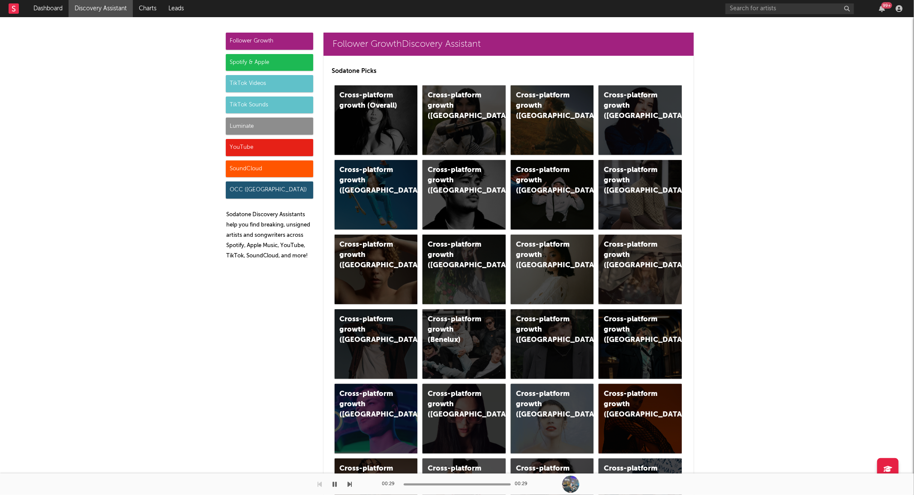
click at [266, 123] on div "Luminate" at bounding box center [269, 125] width 87 height 17
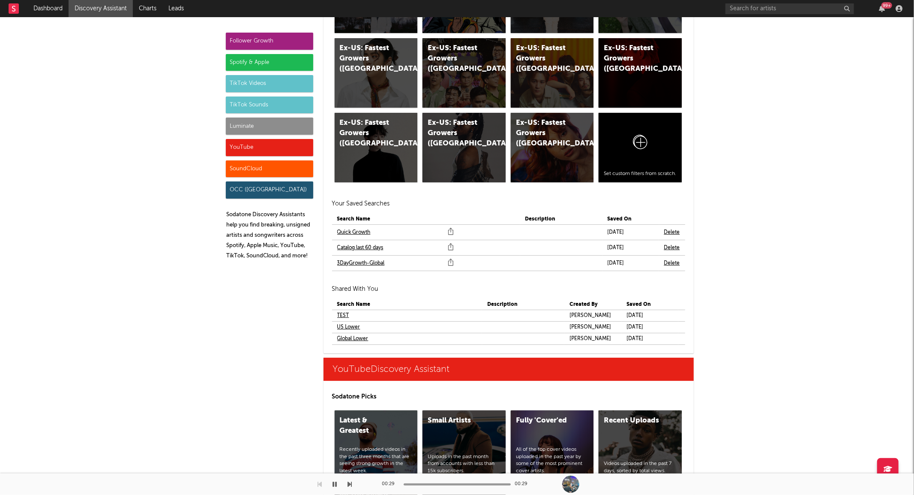
scroll to position [4701, 0]
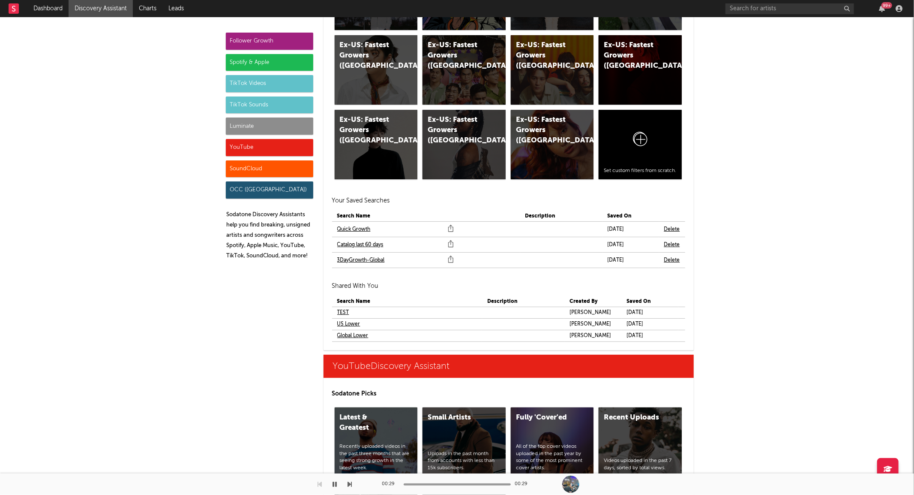
click at [366, 246] on link "Catalog last 60 days" at bounding box center [360, 245] width 46 height 10
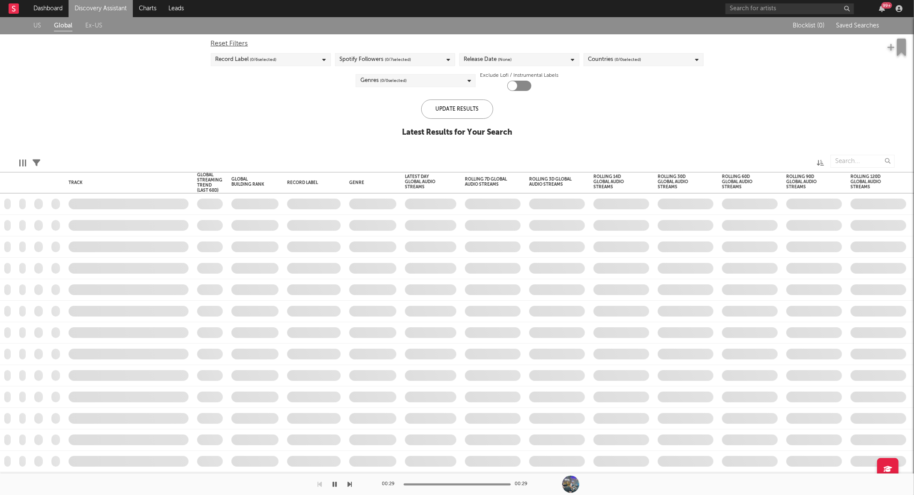
checkbox input "true"
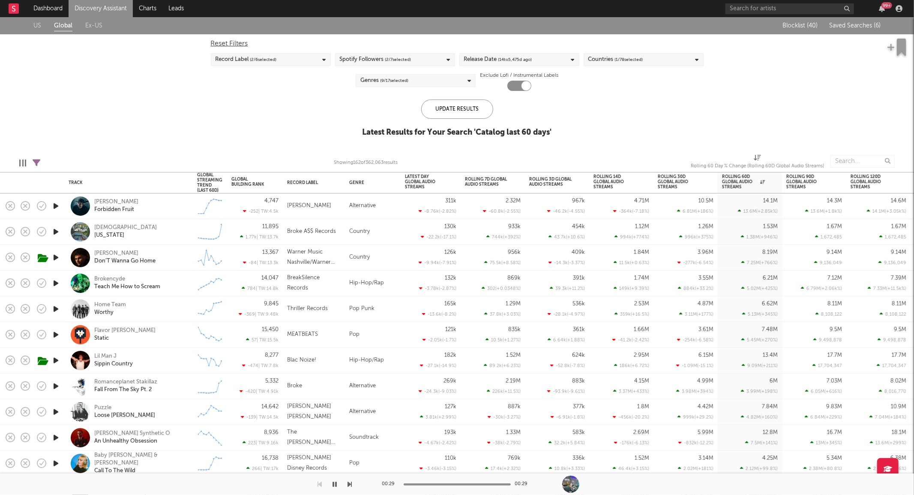
click at [507, 66] on div "Release Date ( 14 to [DATE])" at bounding box center [519, 59] width 120 height 13
drag, startPoint x: 506, startPoint y: 129, endPoint x: 490, endPoint y: 126, distance: 16.1
click at [490, 126] on div "From 14 to [DATE]" at bounding box center [524, 127] width 99 height 14
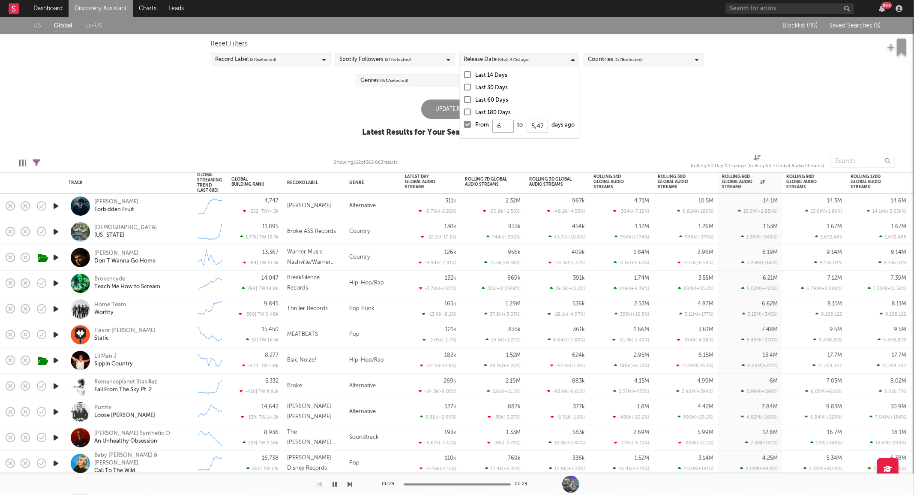
type input "60"
click at [432, 111] on div "Update Results" at bounding box center [457, 108] width 72 height 19
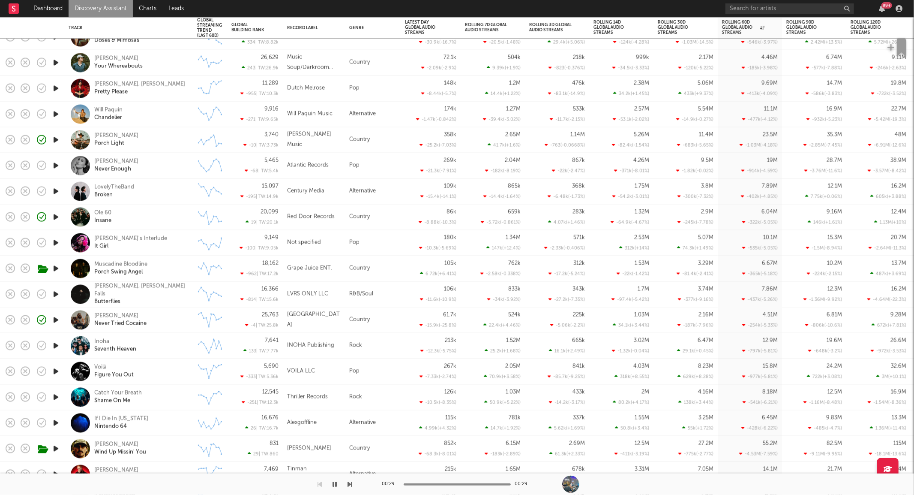
click at [275, 230] on div "9,149 -100 | TW: 9.05k" at bounding box center [254, 242] width 47 height 25
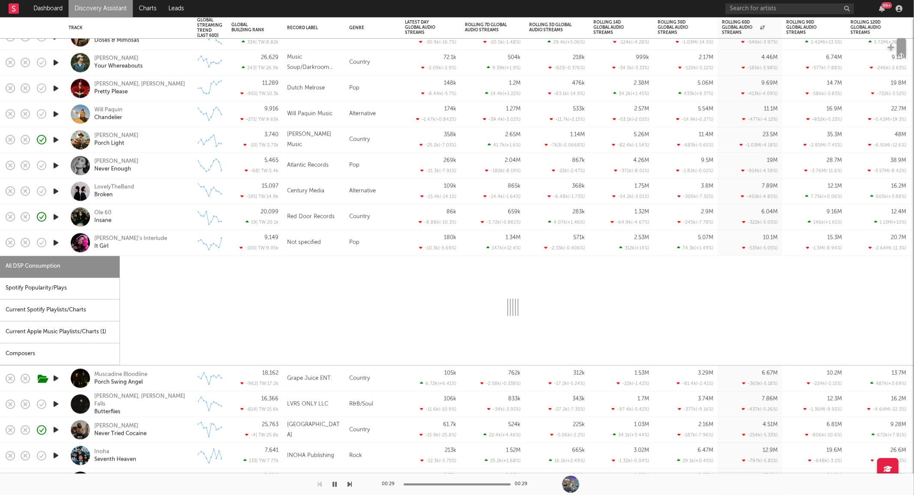
select select "6m"
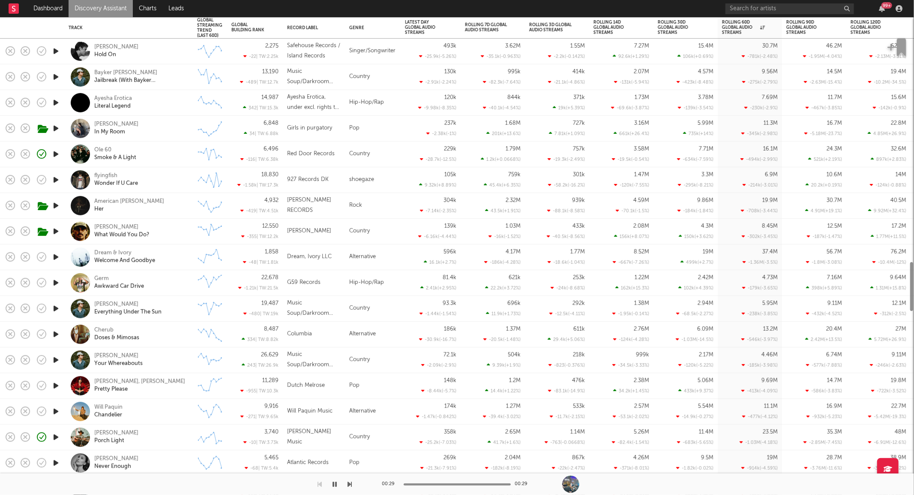
click at [243, 308] on div "19,487 -480 | TW: 19k" at bounding box center [254, 308] width 47 height 25
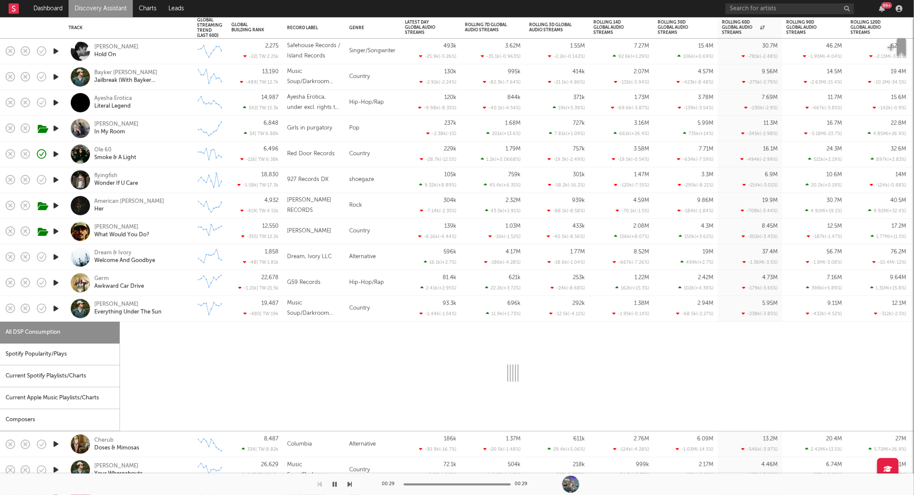
select select "6m"
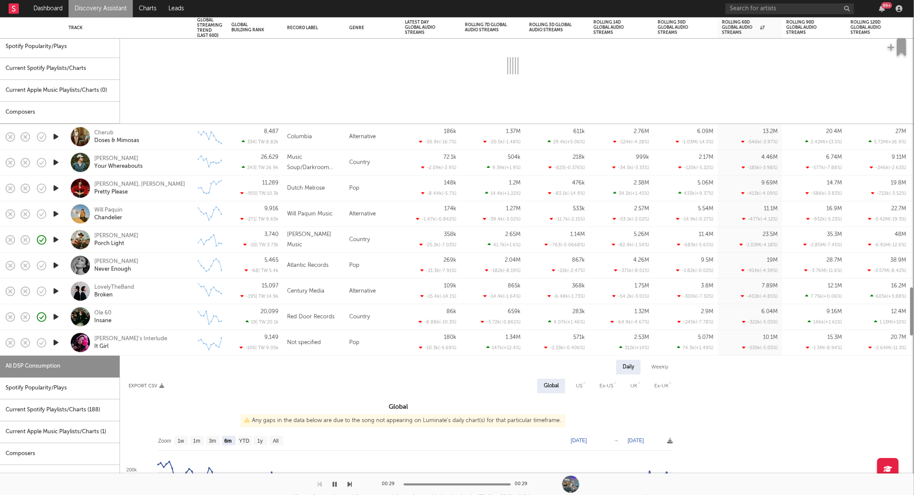
select select "6m"
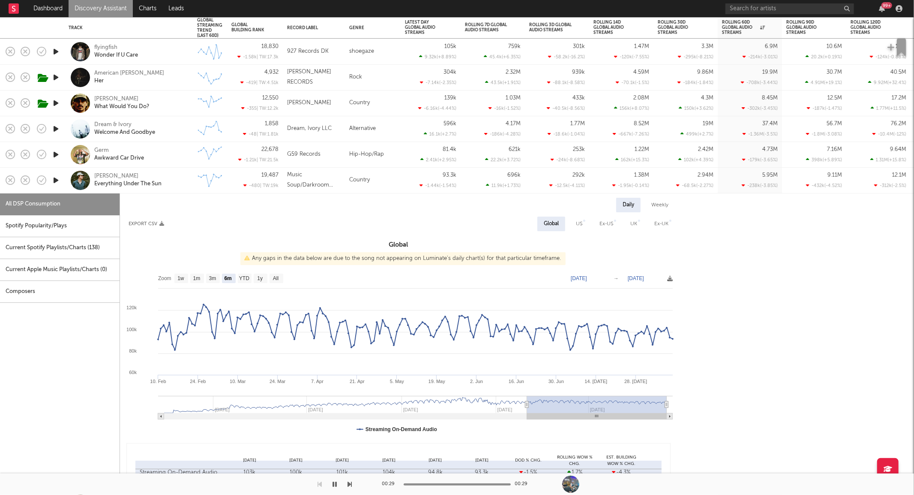
click at [177, 181] on div "[PERSON_NAME] Everything Under The Sun" at bounding box center [140, 179] width 92 height 15
select select "6m"
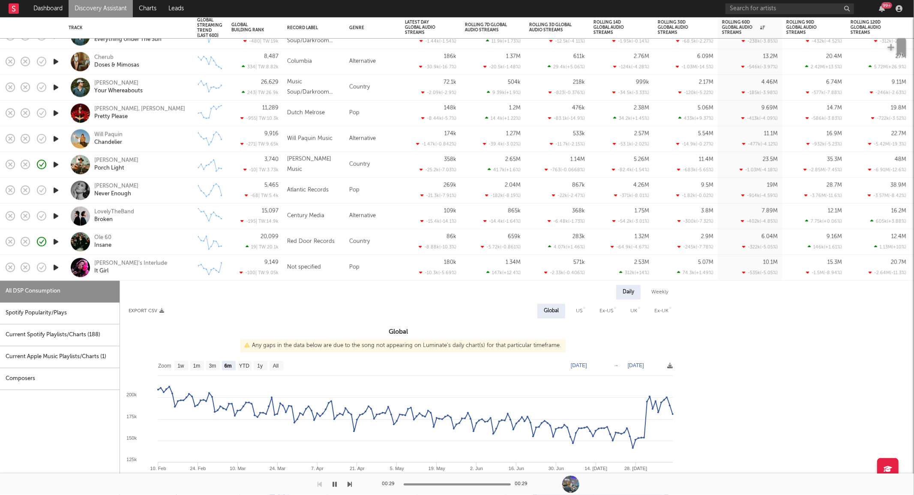
click at [151, 272] on div "[PERSON_NAME]'s Interlude It Girl" at bounding box center [140, 267] width 92 height 15
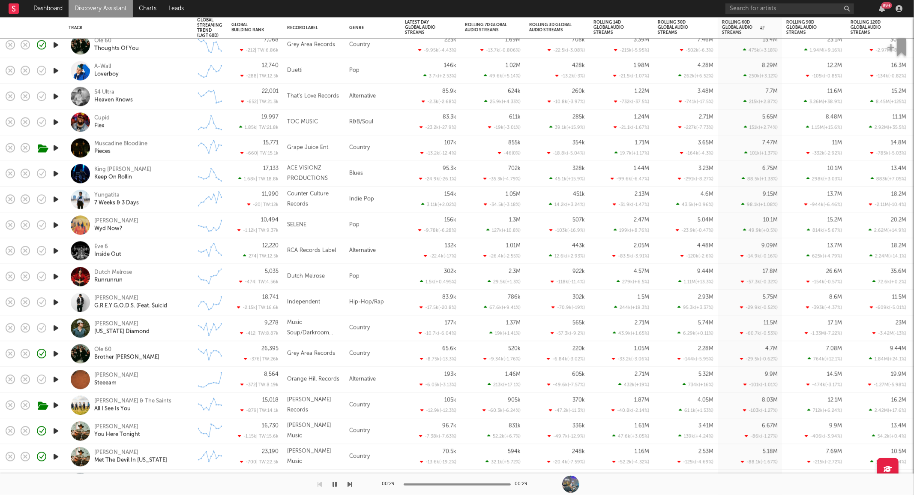
click at [162, 172] on div "King [PERSON_NAME] On [PERSON_NAME]" at bounding box center [140, 173] width 92 height 15
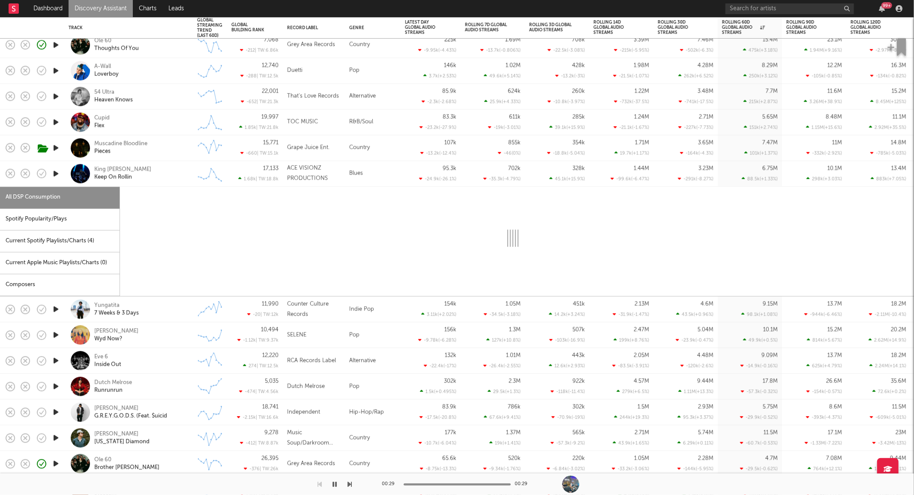
select select "6m"
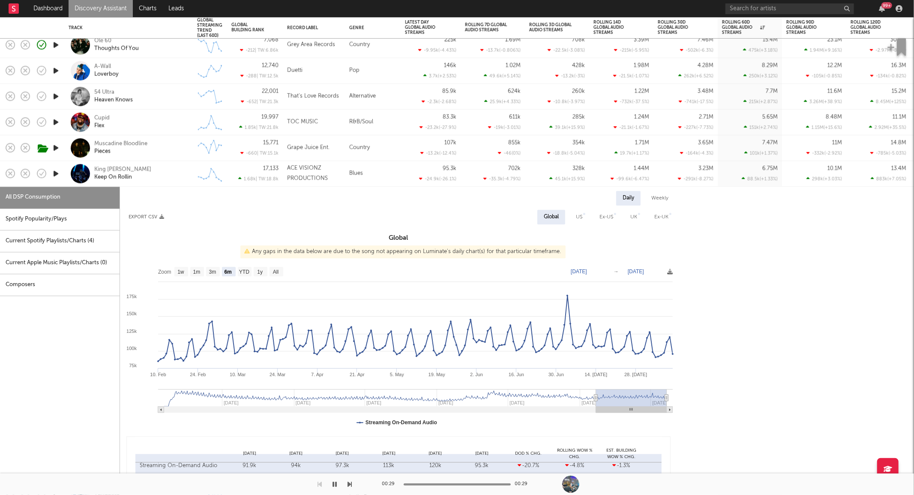
click at [155, 174] on div "King [PERSON_NAME] On [PERSON_NAME]" at bounding box center [140, 173] width 92 height 15
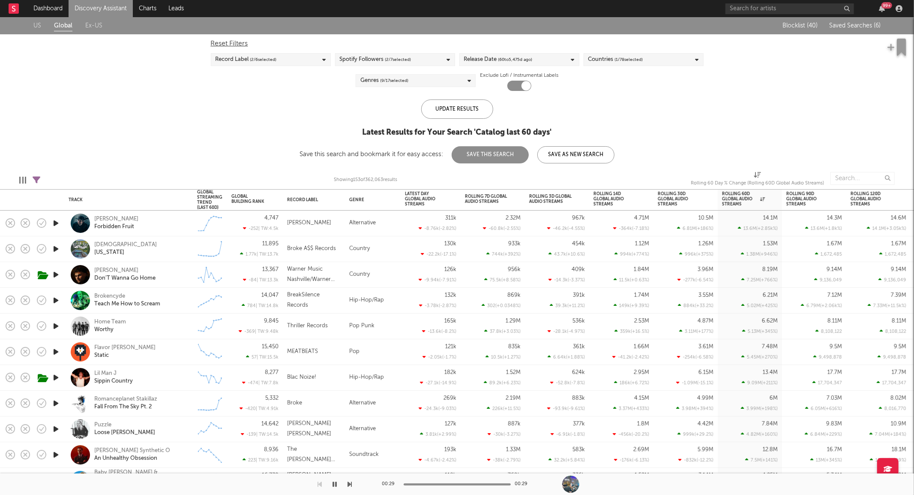
click at [117, 15] on link "Discovery Assistant" at bounding box center [101, 8] width 64 height 17
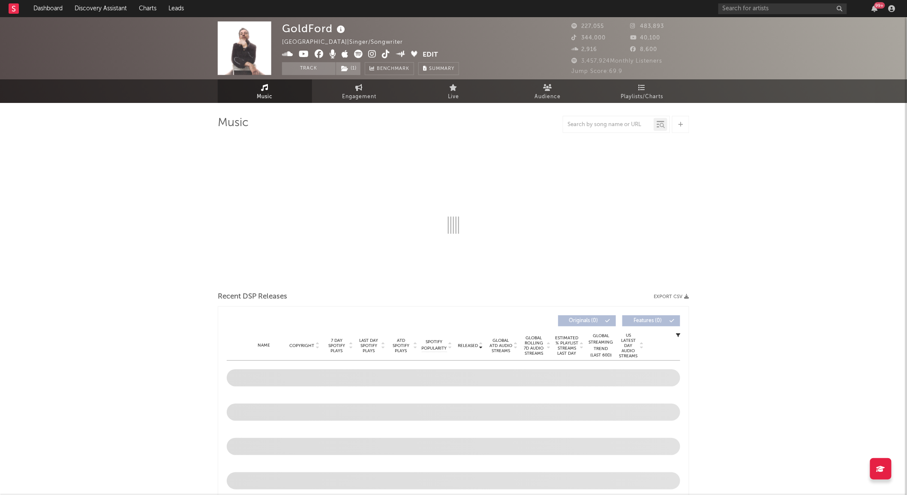
select select "6m"
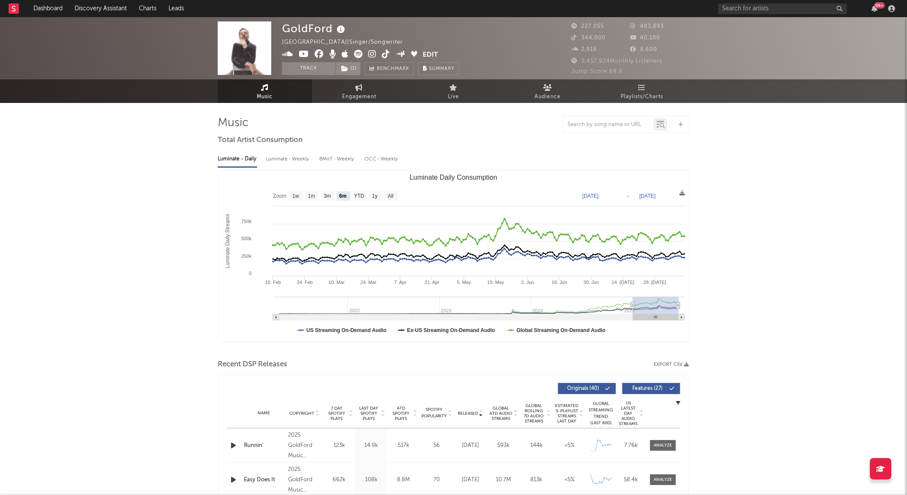
click at [384, 56] on icon at bounding box center [386, 54] width 8 height 9
